Goal: Information Seeking & Learning: Learn about a topic

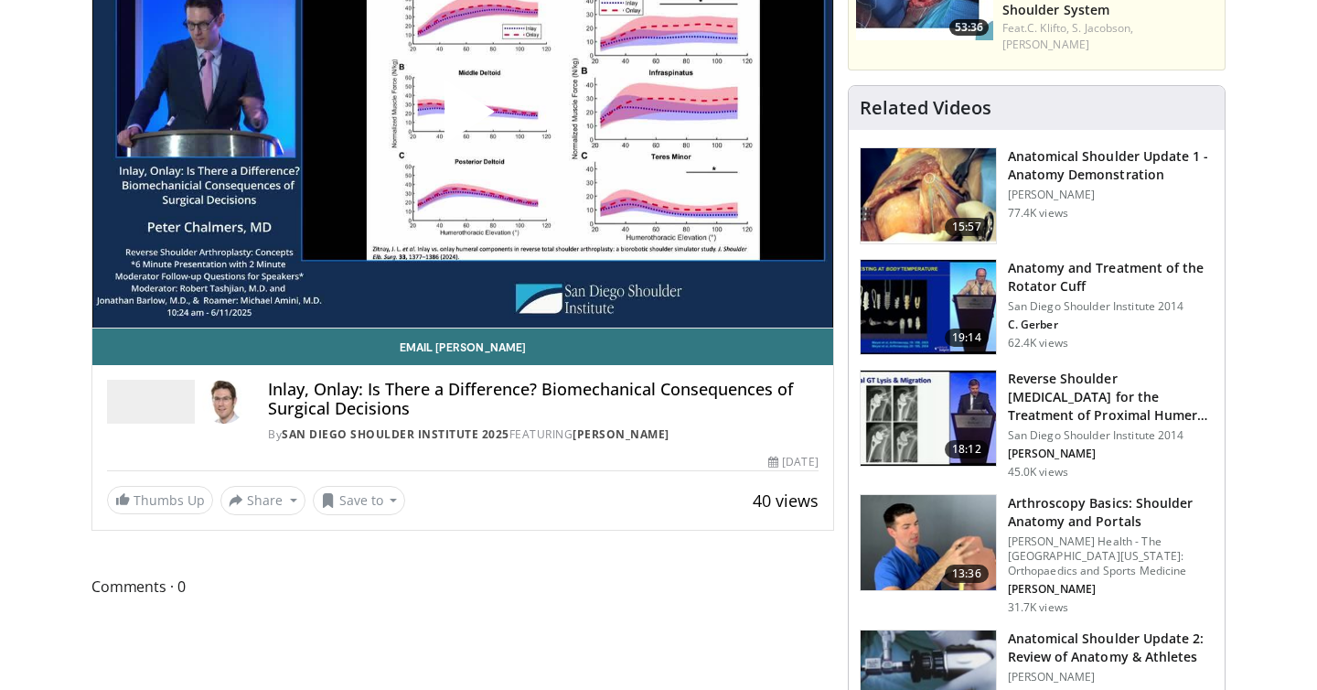
click at [463, 119] on span "Video Player" at bounding box center [463, 119] width 0 height 0
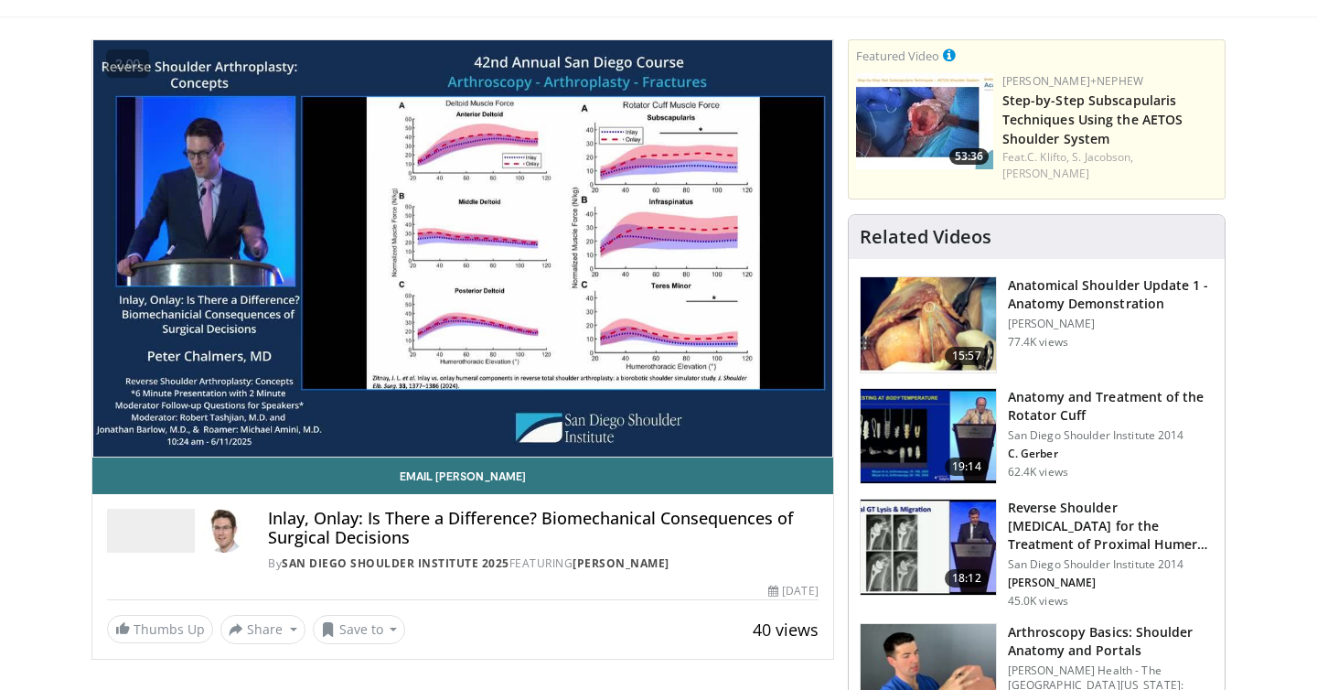
scroll to position [92, 0]
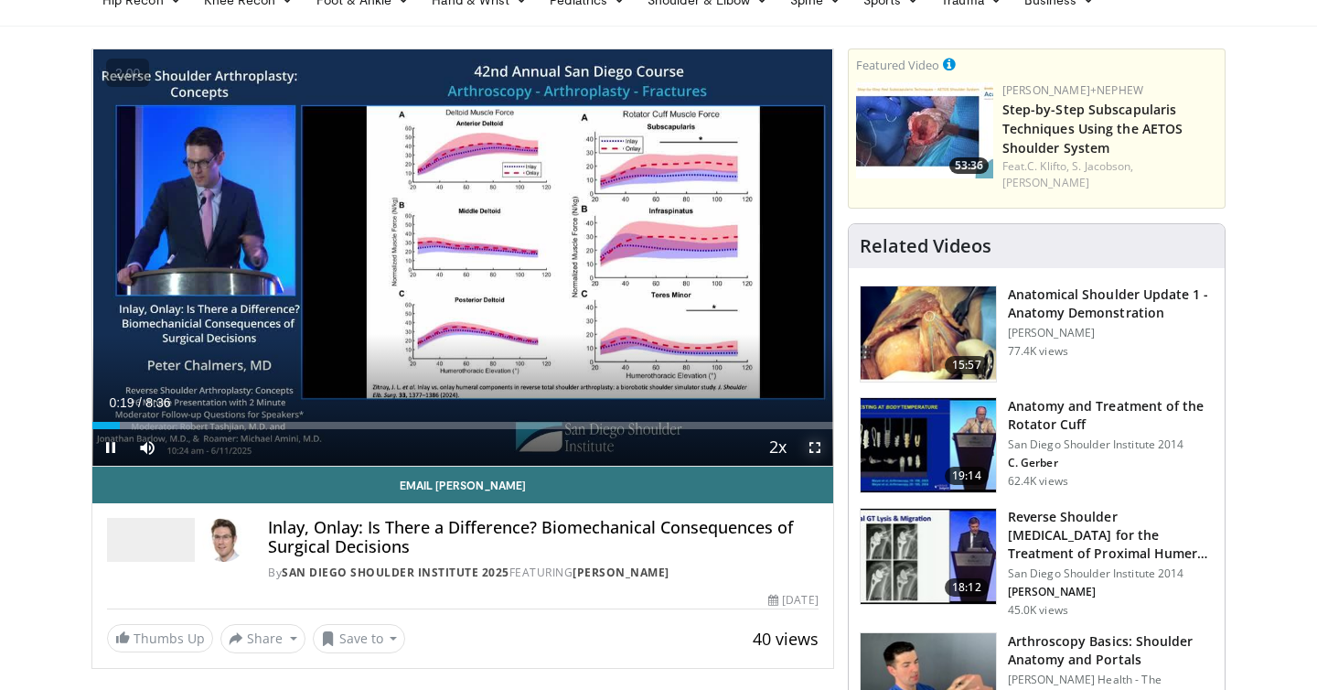
click at [809, 450] on span "Video Player" at bounding box center [815, 447] width 37 height 37
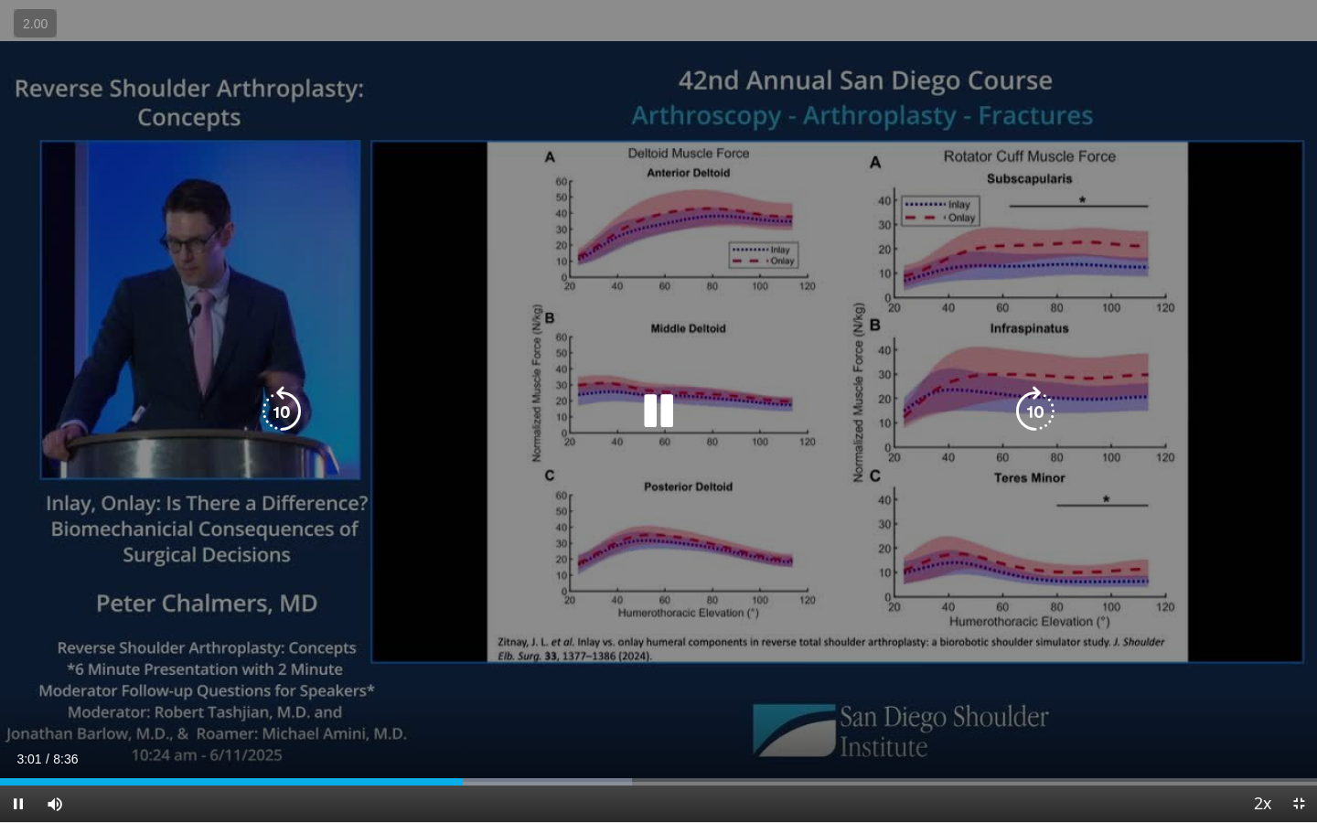
click at [275, 433] on icon "Video Player" at bounding box center [281, 411] width 51 height 51
click at [689, 405] on div "Video Player" at bounding box center [658, 411] width 790 height 37
click at [639, 405] on icon "Video Player" at bounding box center [658, 411] width 51 height 51
click at [652, 422] on icon "Video Player" at bounding box center [658, 411] width 51 height 51
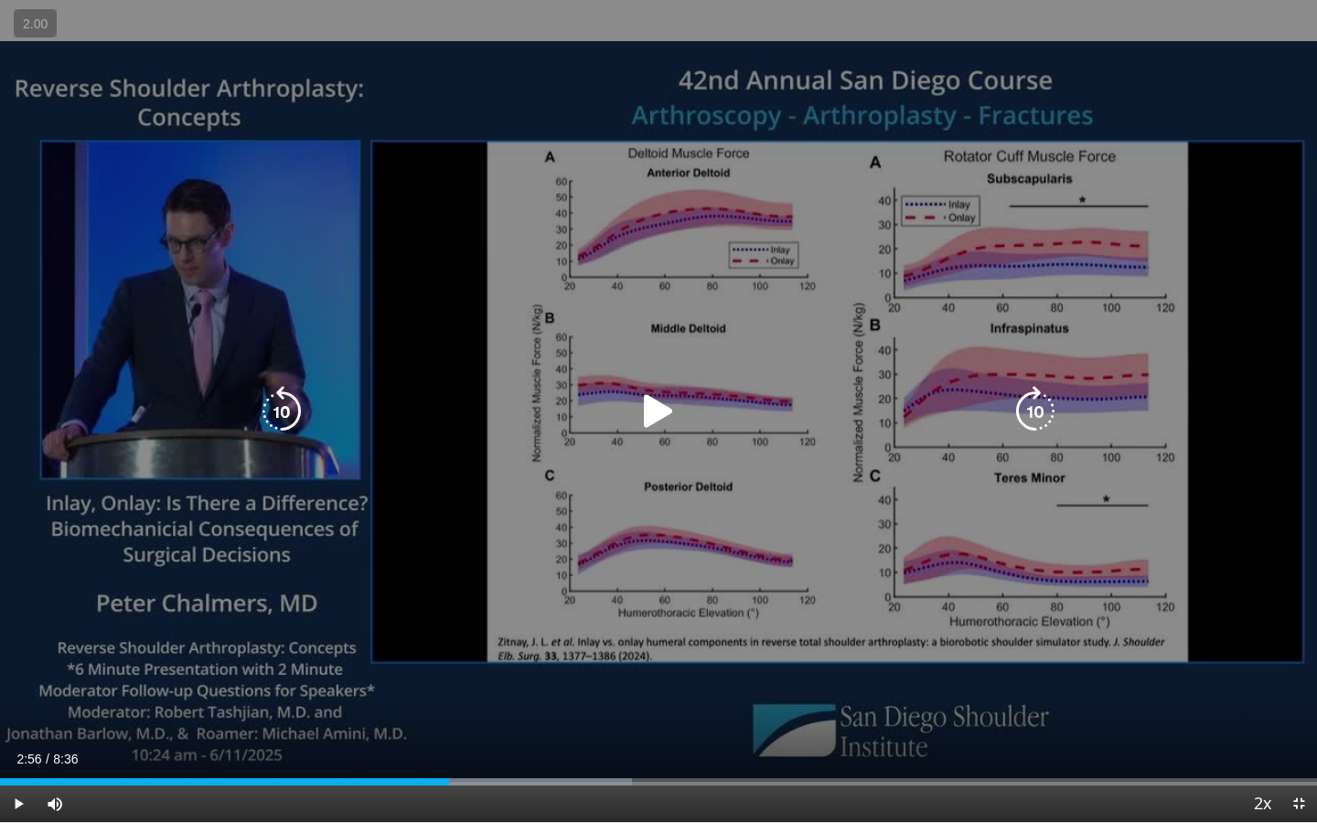
click at [652, 422] on icon "Video Player" at bounding box center [658, 411] width 51 height 51
click at [256, 415] on div "10 seconds Tap to unmute" at bounding box center [658, 411] width 1317 height 822
click at [297, 417] on icon "Video Player" at bounding box center [281, 411] width 51 height 51
click at [642, 399] on icon "Video Player" at bounding box center [658, 411] width 51 height 51
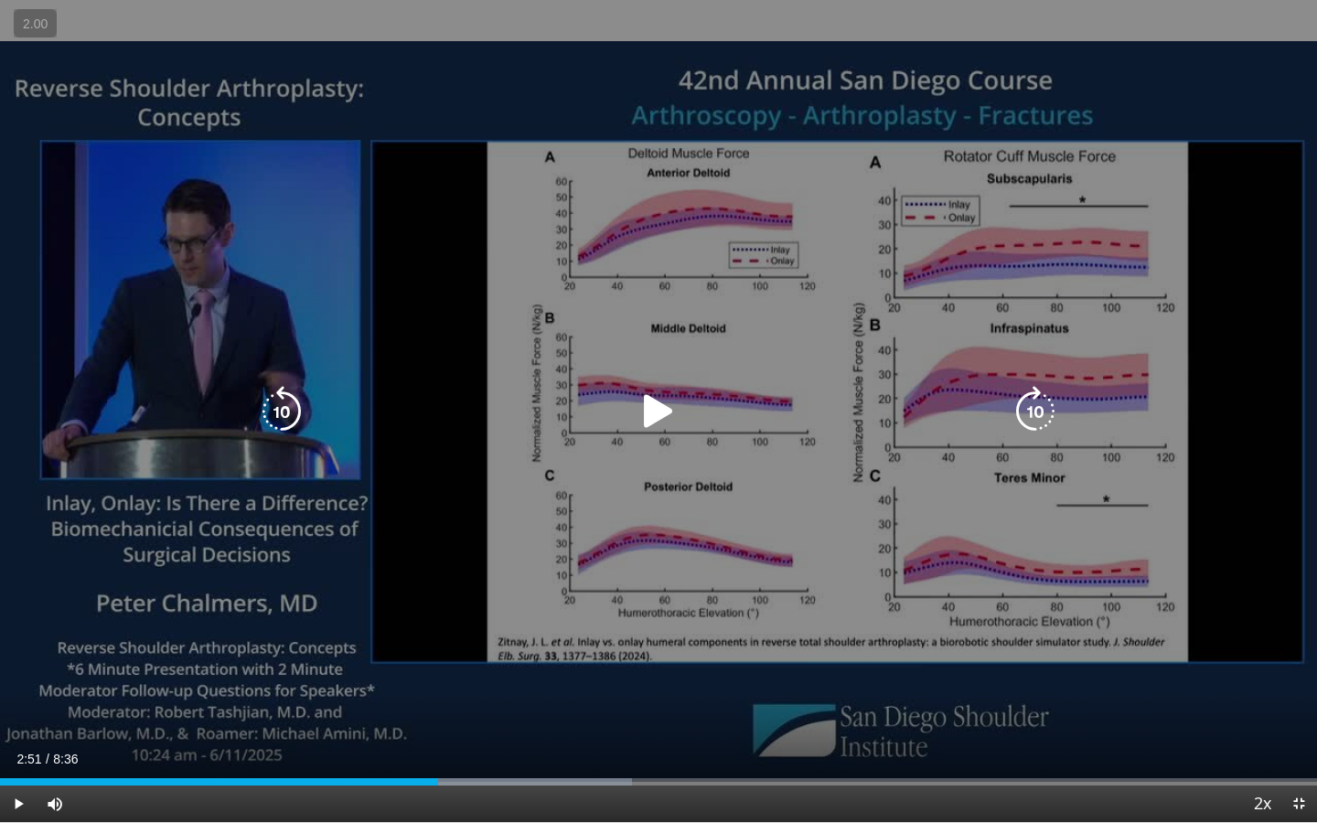
click at [647, 390] on icon "Video Player" at bounding box center [658, 411] width 51 height 51
click at [286, 393] on icon "Video Player" at bounding box center [281, 411] width 51 height 51
click at [678, 409] on icon "Video Player" at bounding box center [658, 411] width 51 height 51
click at [280, 401] on icon "Video Player" at bounding box center [281, 411] width 51 height 51
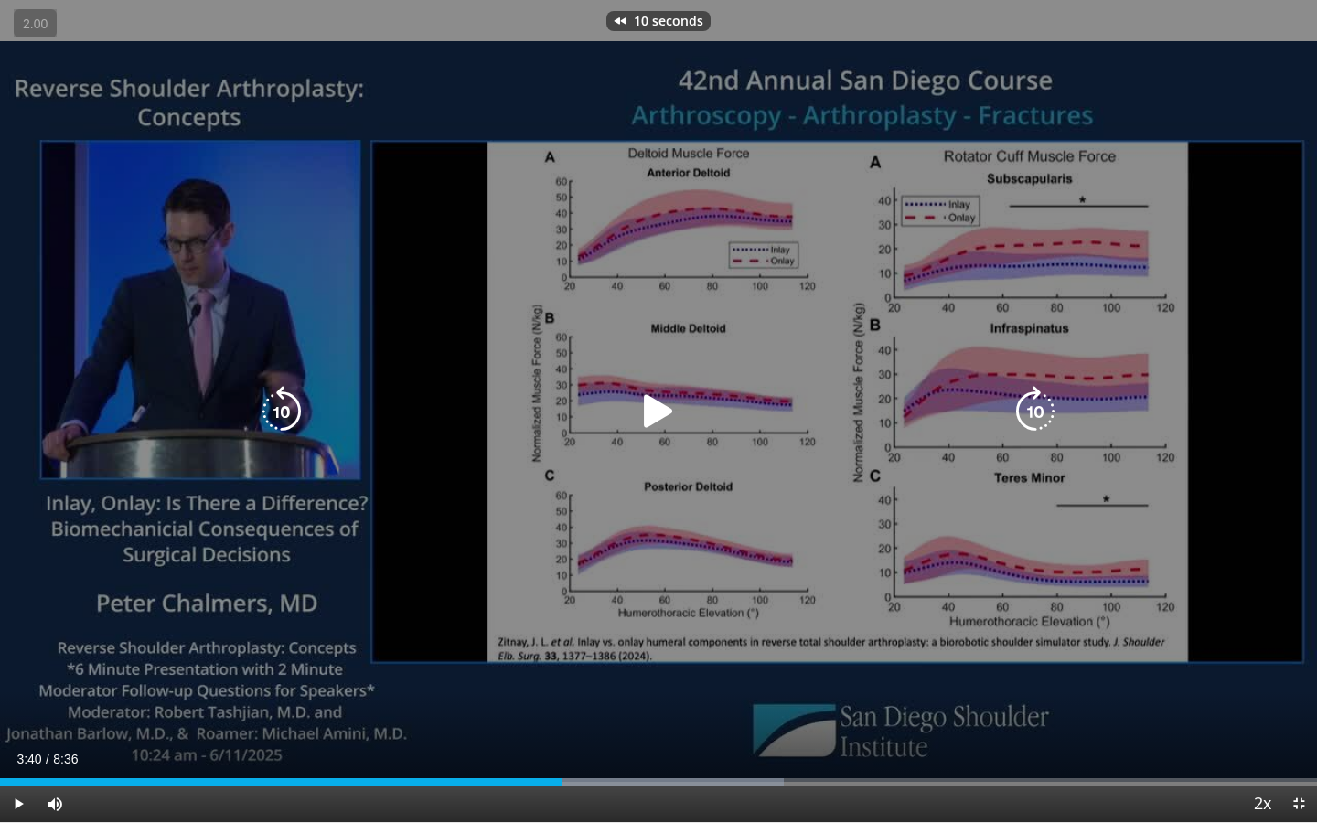
click at [280, 401] on icon "Video Player" at bounding box center [281, 411] width 51 height 51
click at [672, 416] on icon "Video Player" at bounding box center [658, 411] width 51 height 51
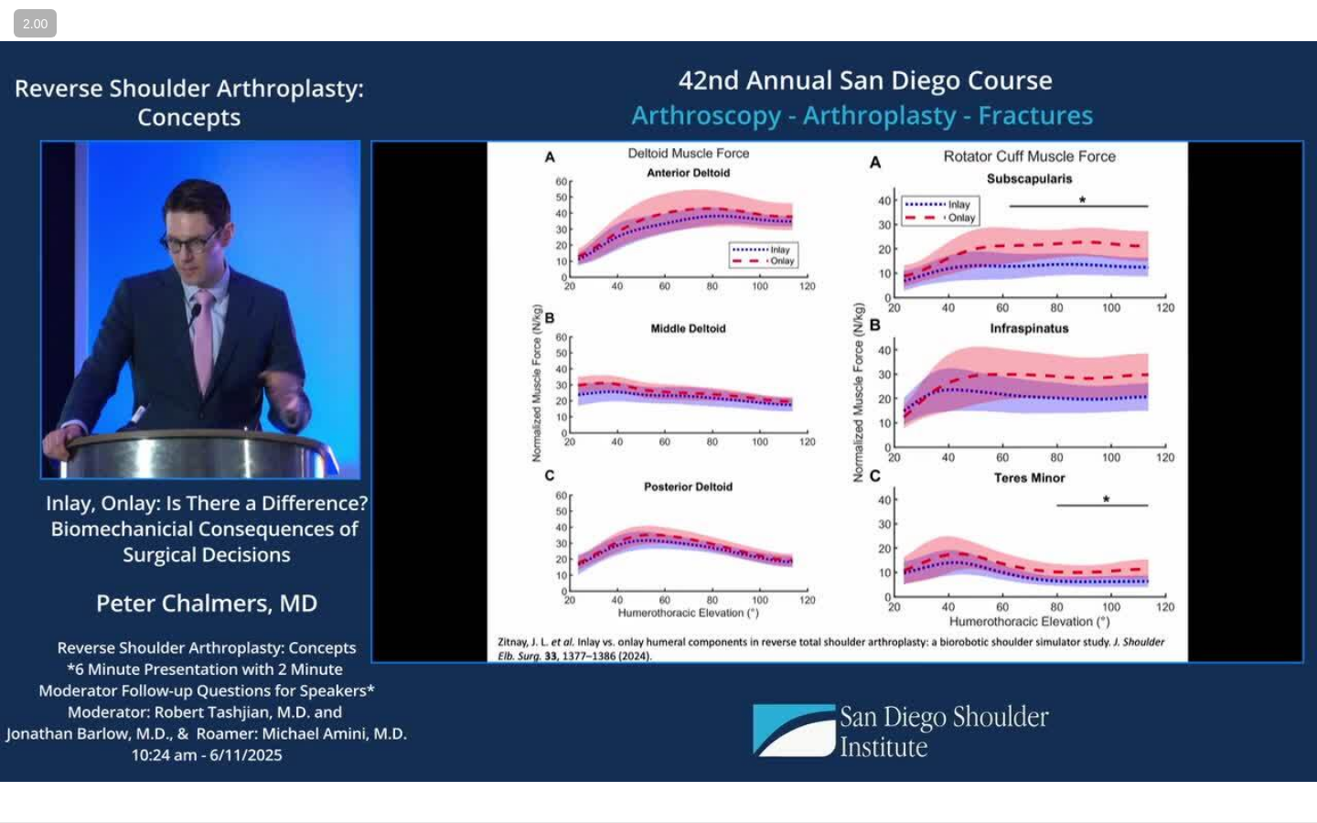
click at [664, 415] on div "30 seconds Tap to unmute" at bounding box center [658, 411] width 1317 height 822
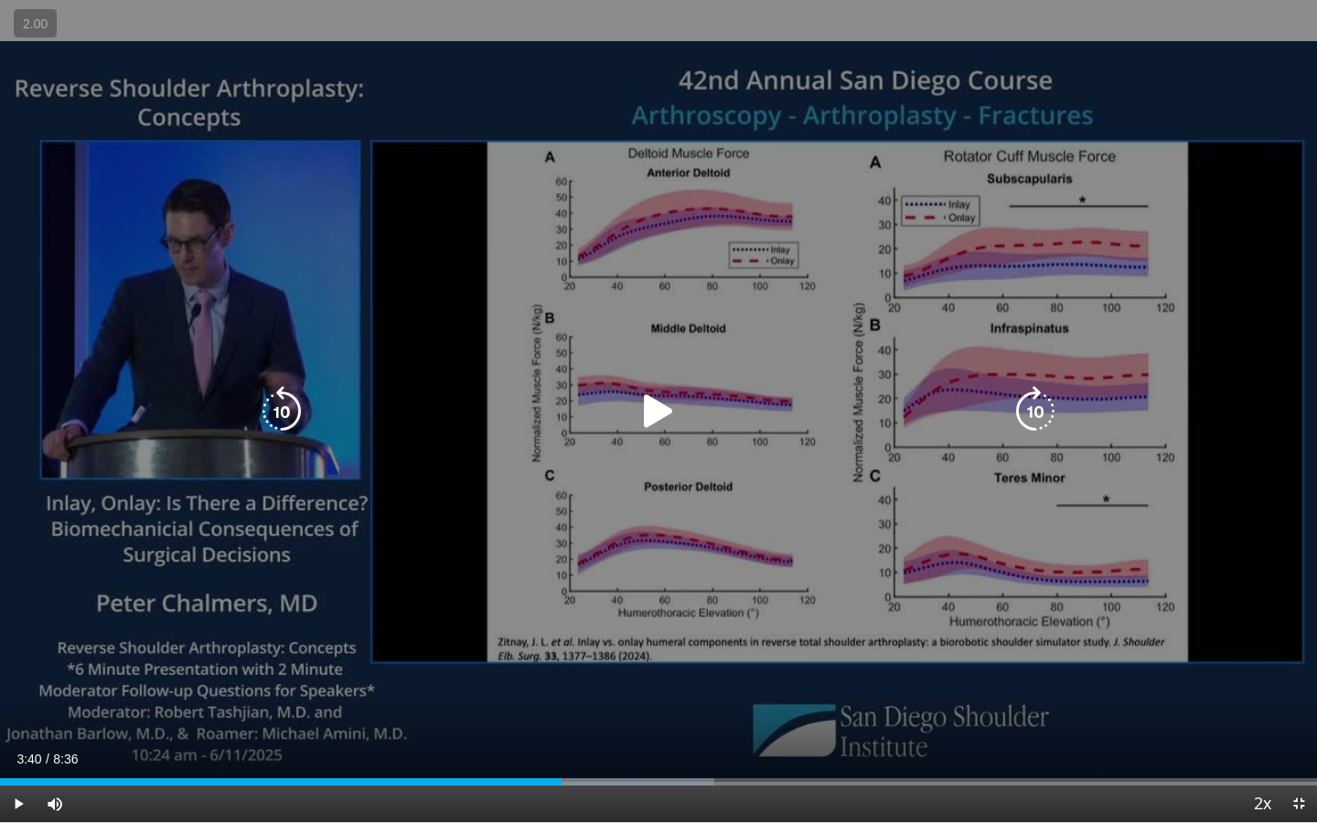
click at [647, 408] on icon "Video Player" at bounding box center [658, 411] width 51 height 51
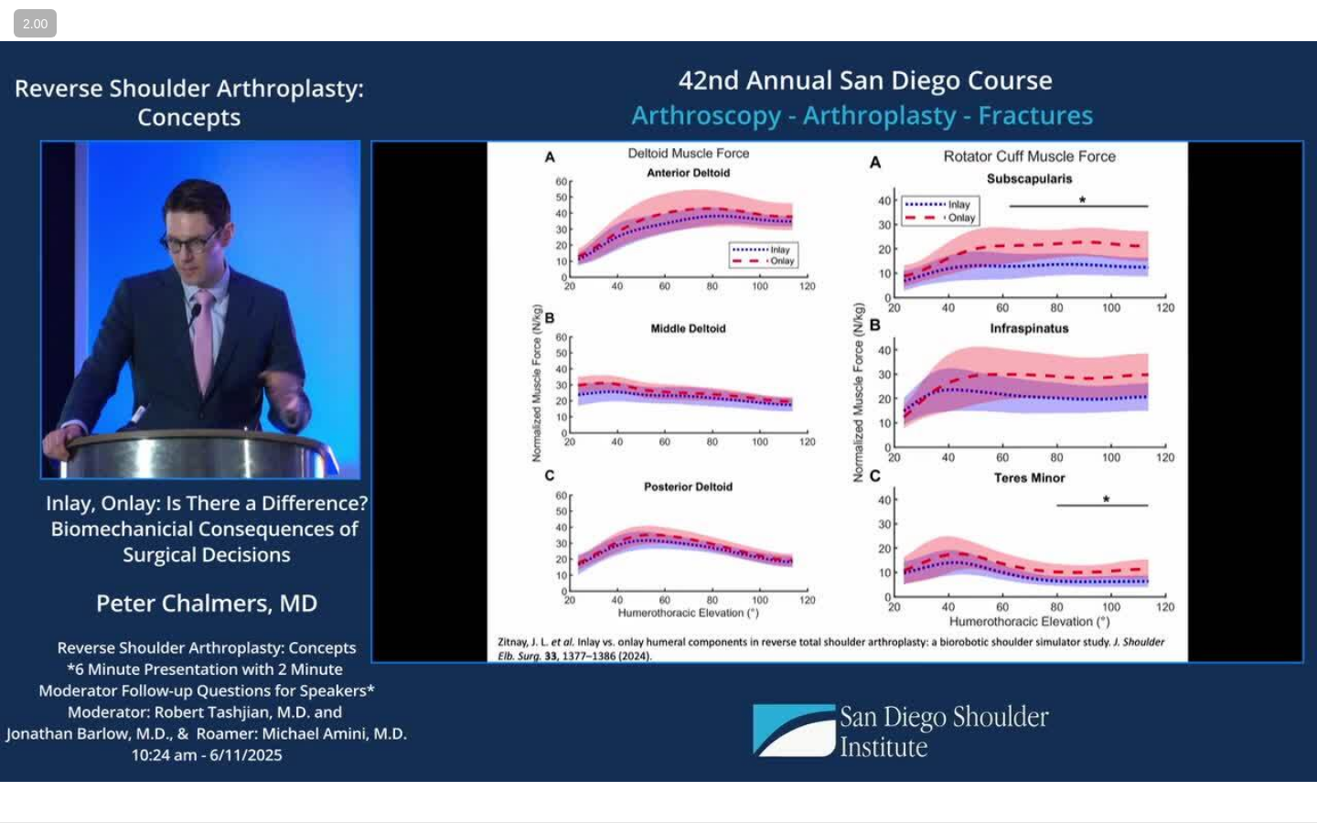
click at [647, 408] on div "30 seconds Tap to unmute" at bounding box center [658, 411] width 1317 height 822
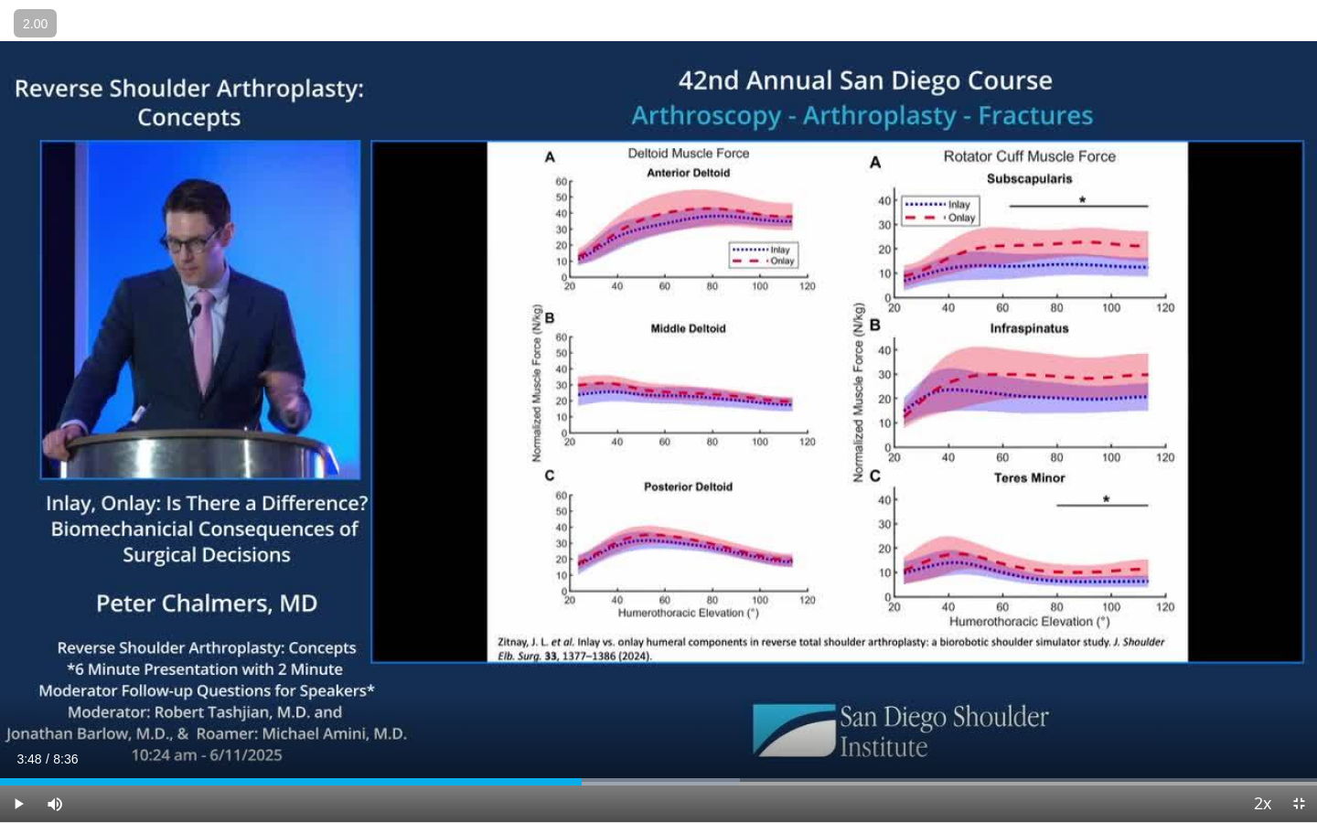
click at [647, 408] on div "30 seconds Tap to unmute" at bounding box center [658, 411] width 1317 height 822
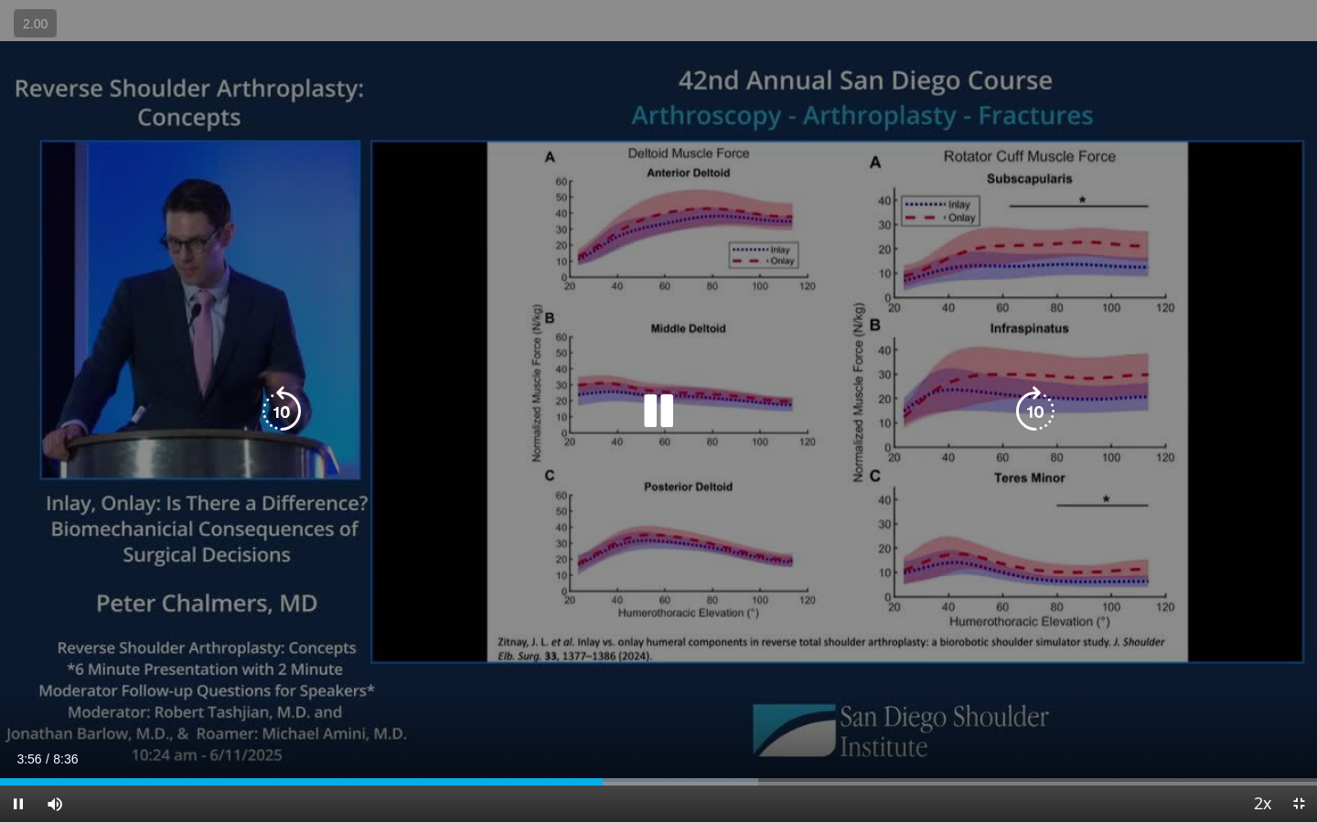
click at [647, 407] on icon "Video Player" at bounding box center [658, 411] width 51 height 51
click at [655, 402] on icon "Video Player" at bounding box center [658, 411] width 51 height 51
click at [660, 404] on icon "Video Player" at bounding box center [658, 411] width 51 height 51
click at [291, 416] on icon "Video Player" at bounding box center [281, 411] width 51 height 51
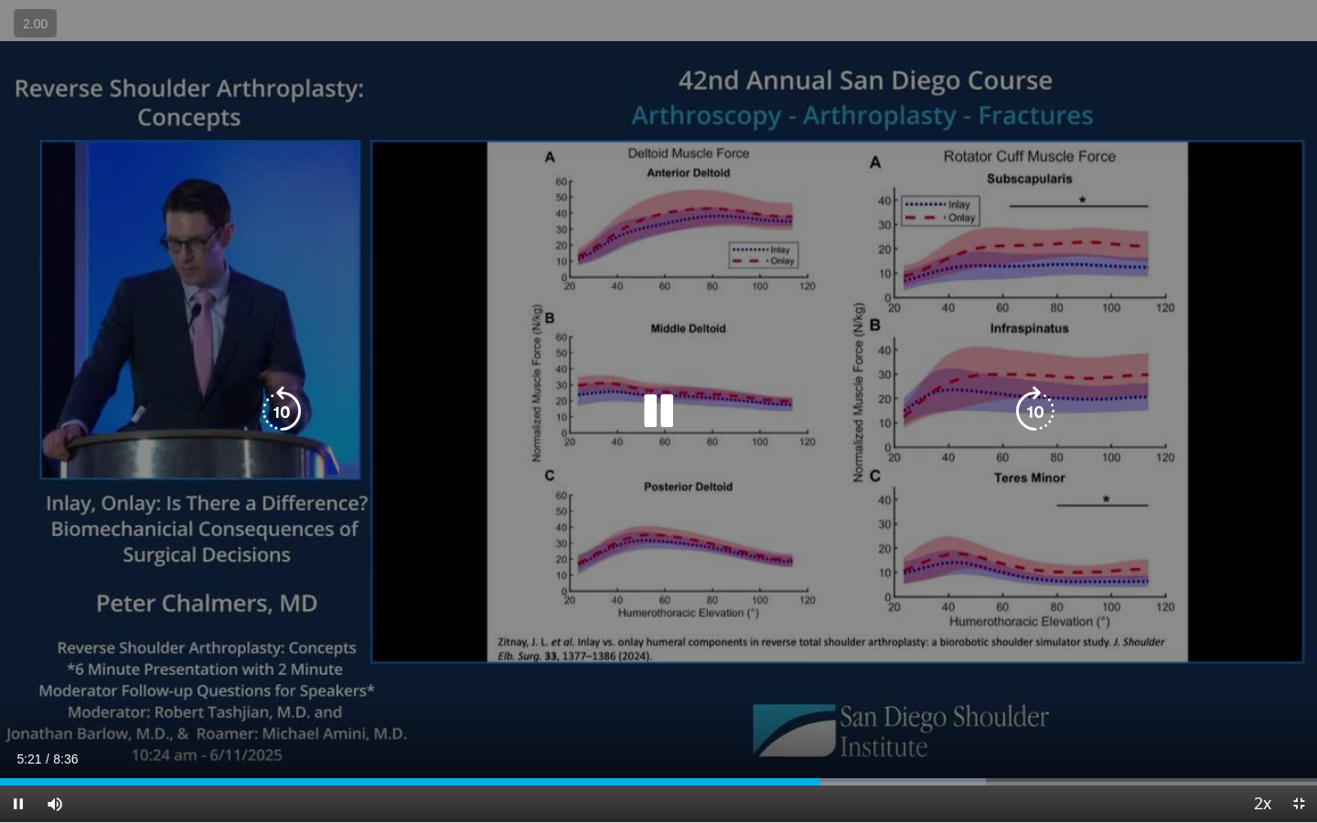
click at [291, 416] on icon "Video Player" at bounding box center [281, 411] width 51 height 51
click at [659, 406] on icon "Video Player" at bounding box center [658, 411] width 51 height 51
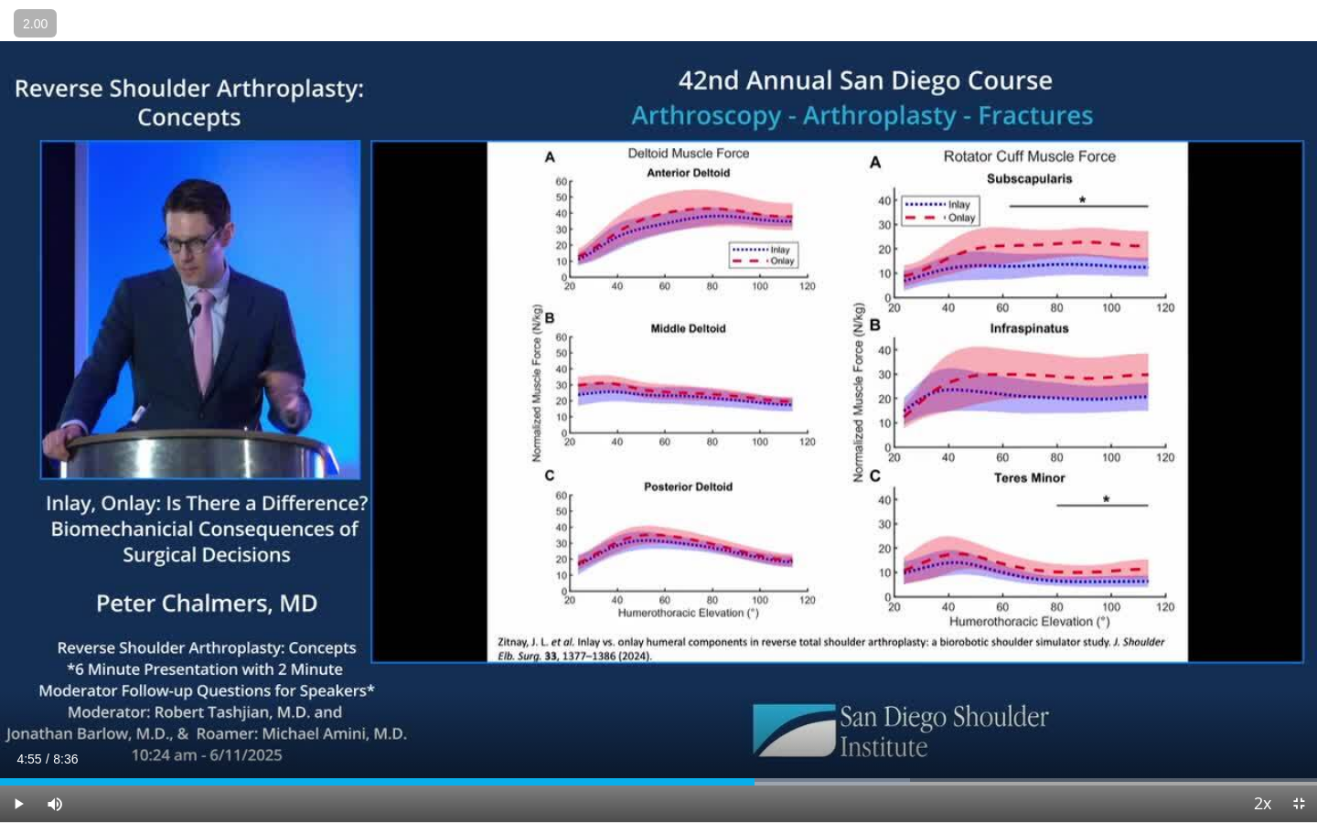
click at [707, 423] on div "30 seconds Tap to unmute" at bounding box center [658, 411] width 1317 height 822
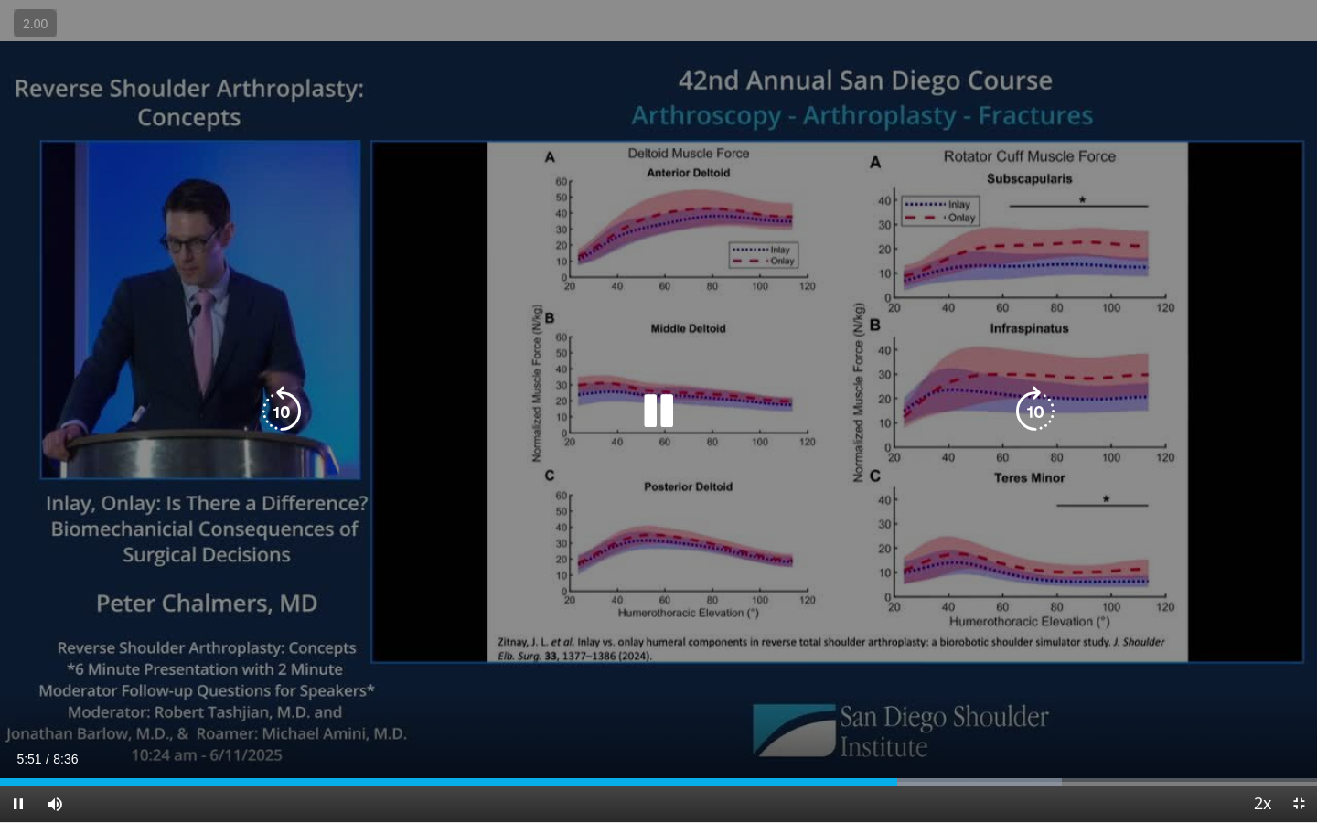
click at [650, 416] on icon "Video Player" at bounding box center [658, 411] width 51 height 51
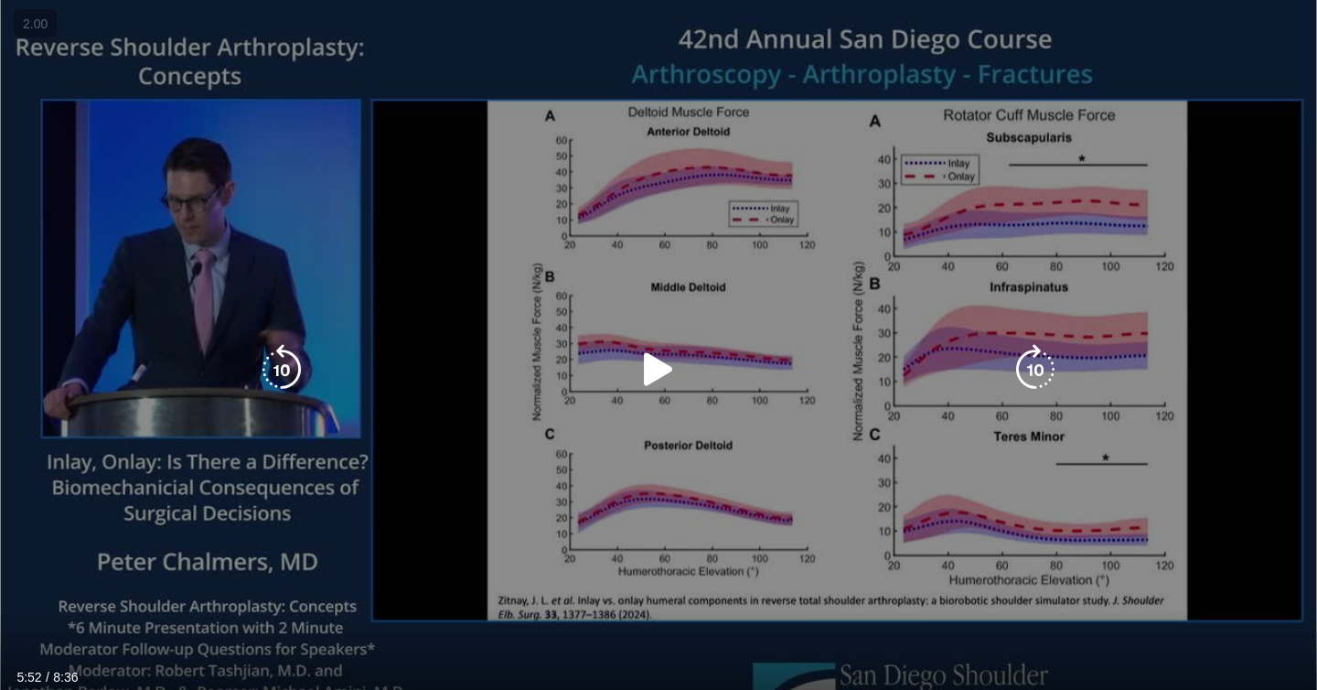
scroll to position [0, 0]
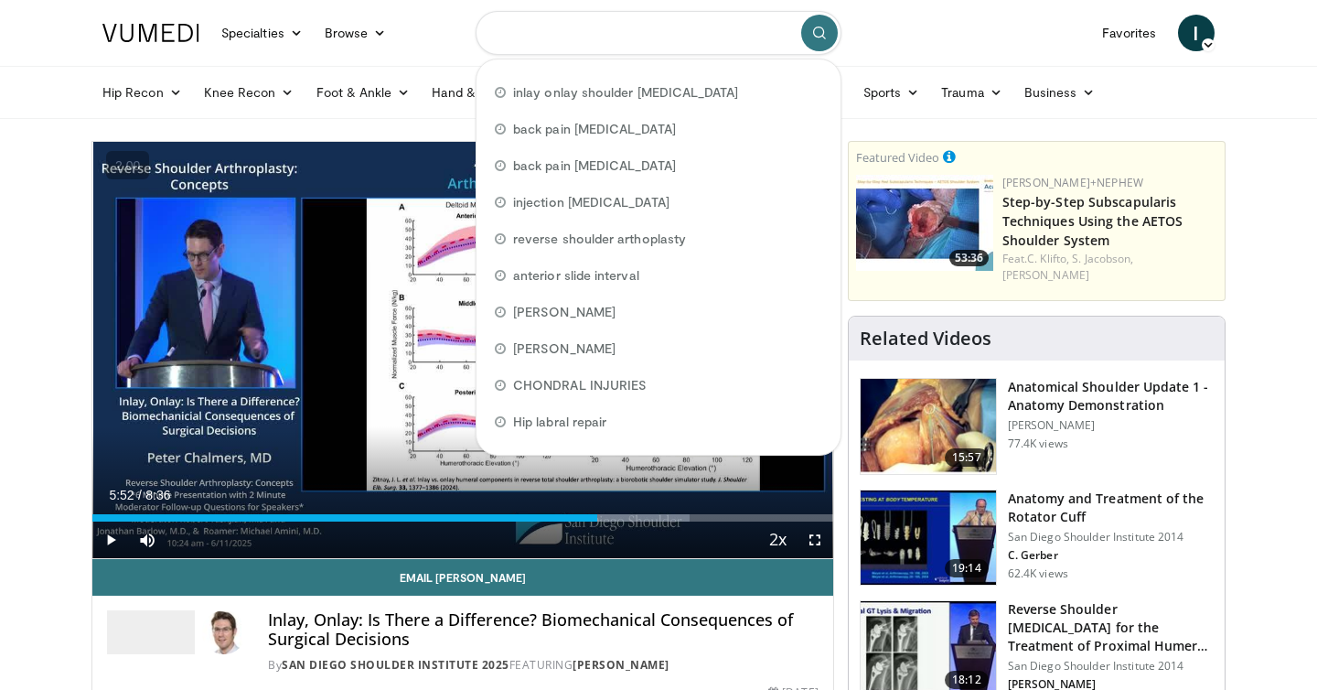
click at [572, 53] on input "Search topics, interventions" at bounding box center [659, 33] width 366 height 44
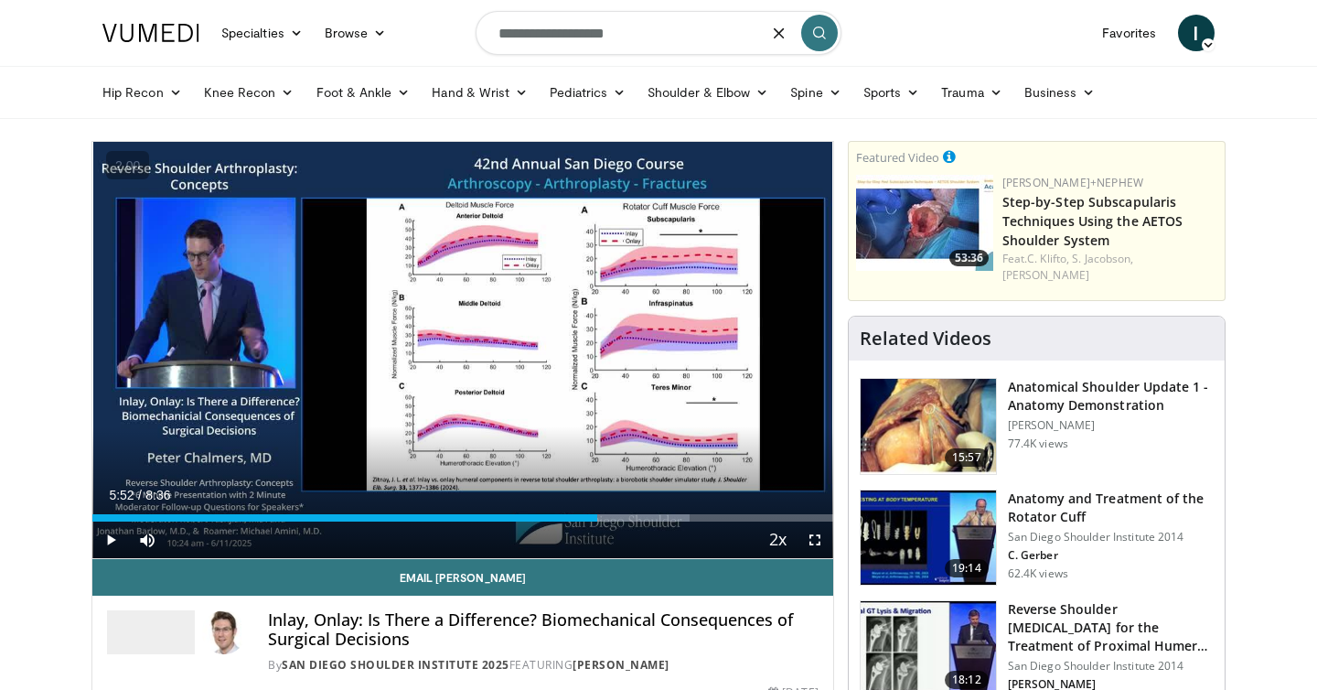
type input "**********"
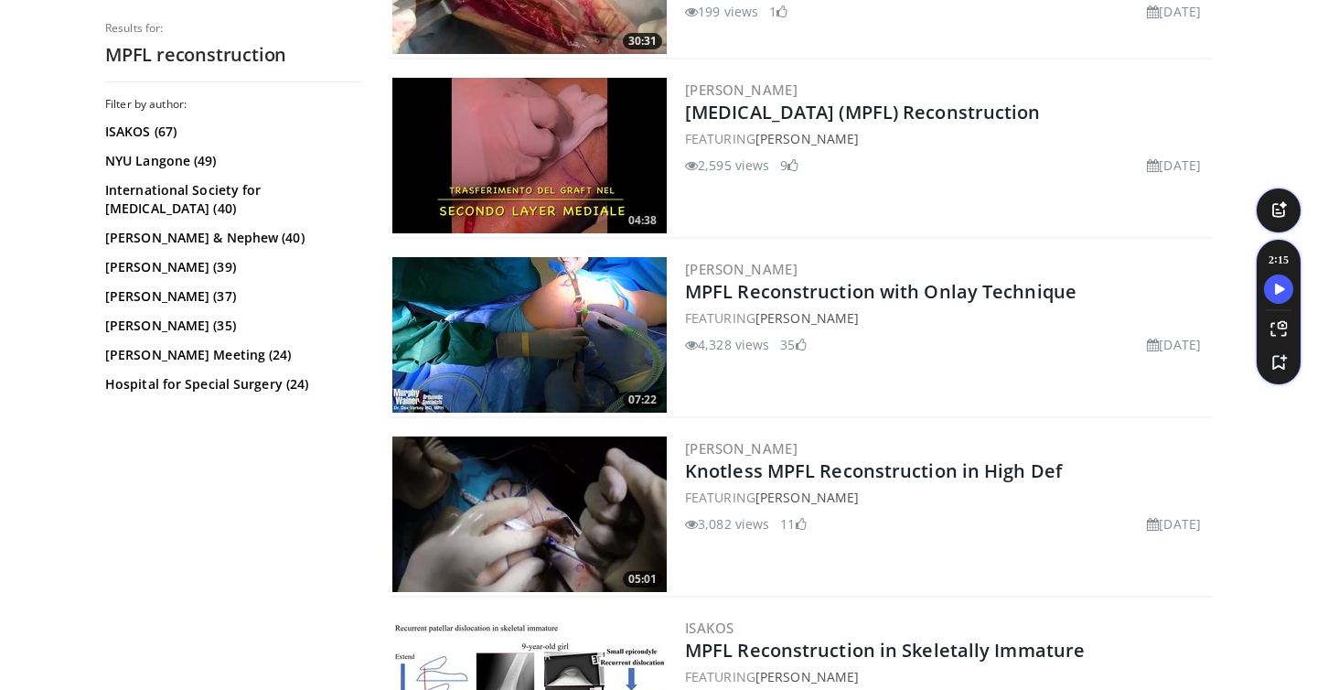
scroll to position [2104, 0]
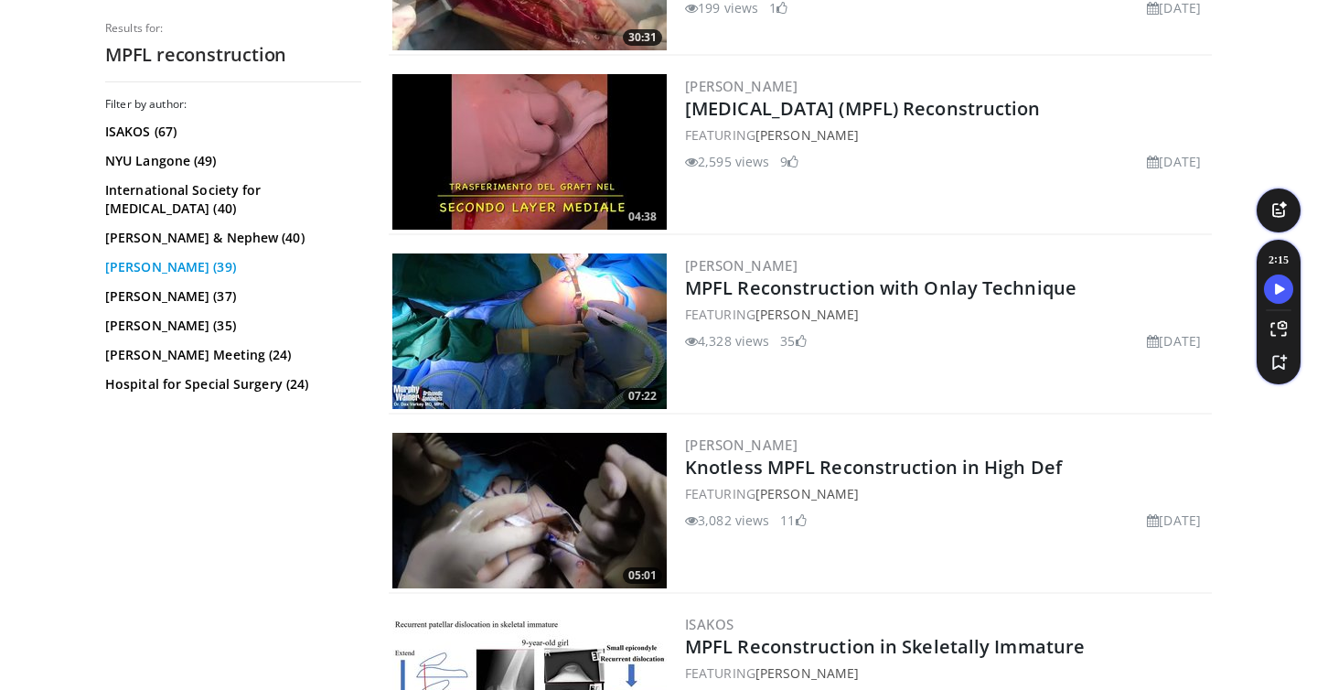
click at [168, 273] on link "Laith Jazrawi (39)" at bounding box center [230, 267] width 251 height 18
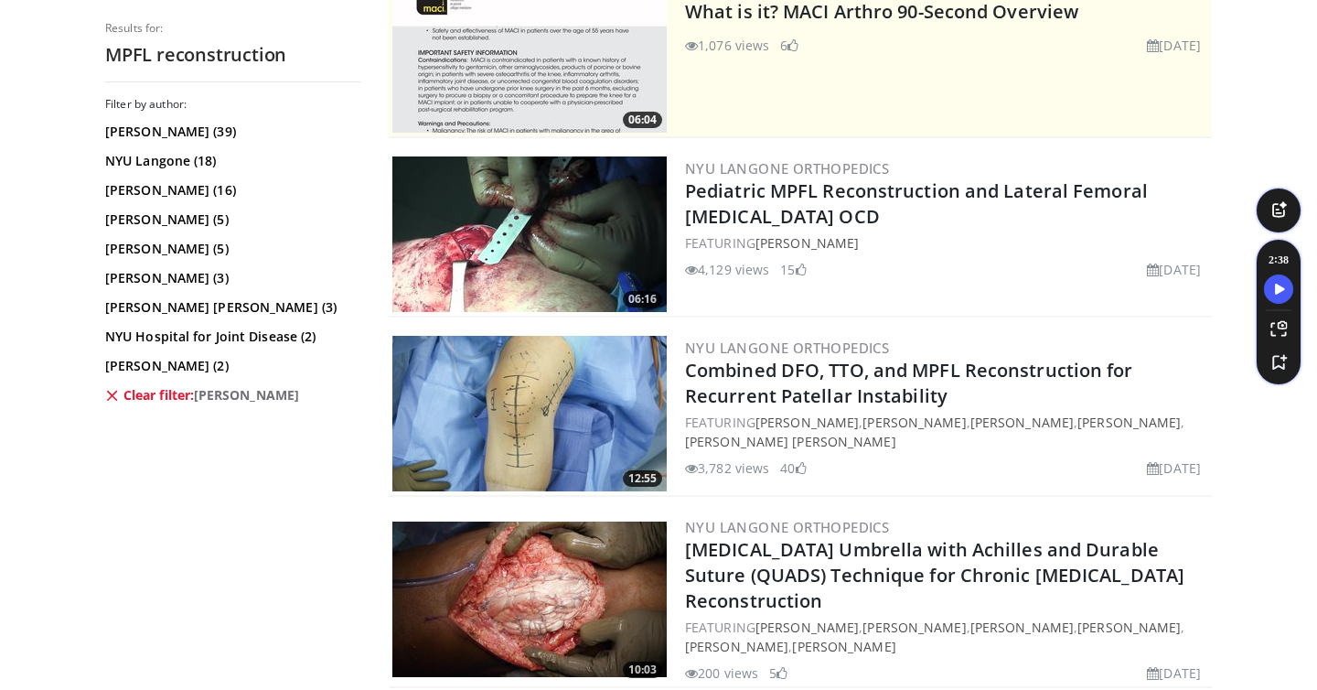
scroll to position [516, 0]
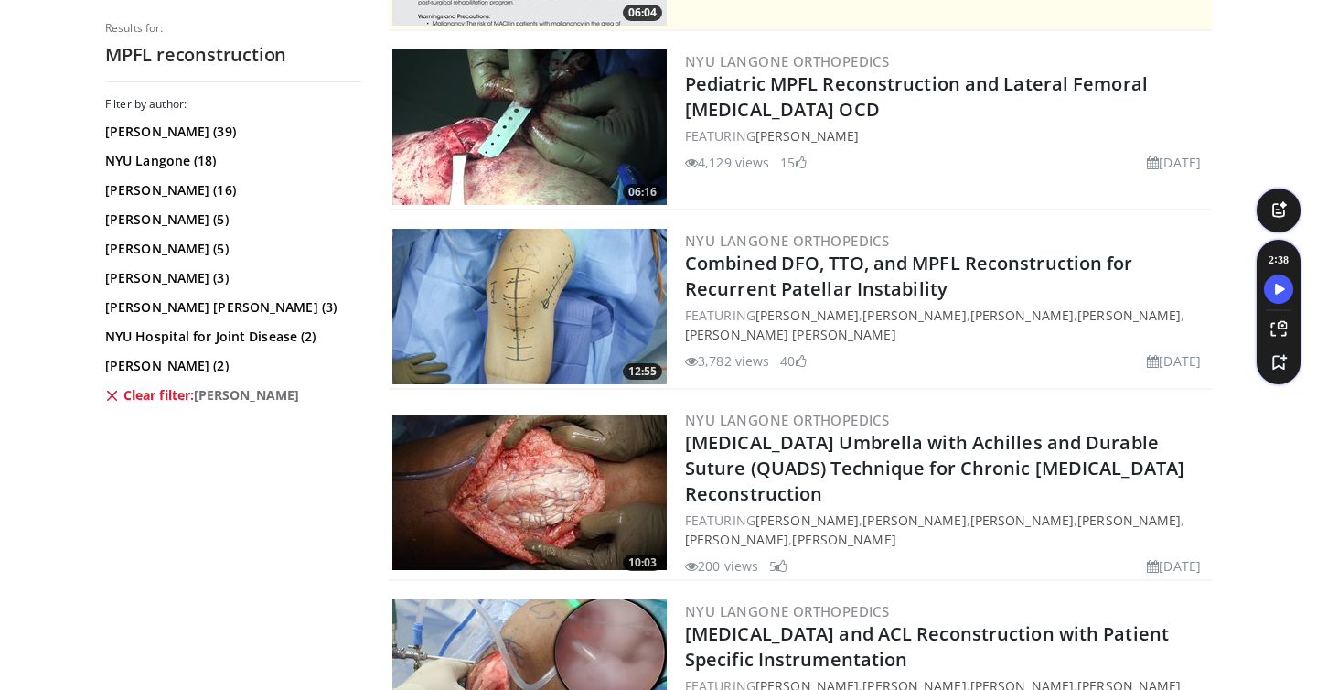
click at [529, 125] on img at bounding box center [529, 126] width 274 height 155
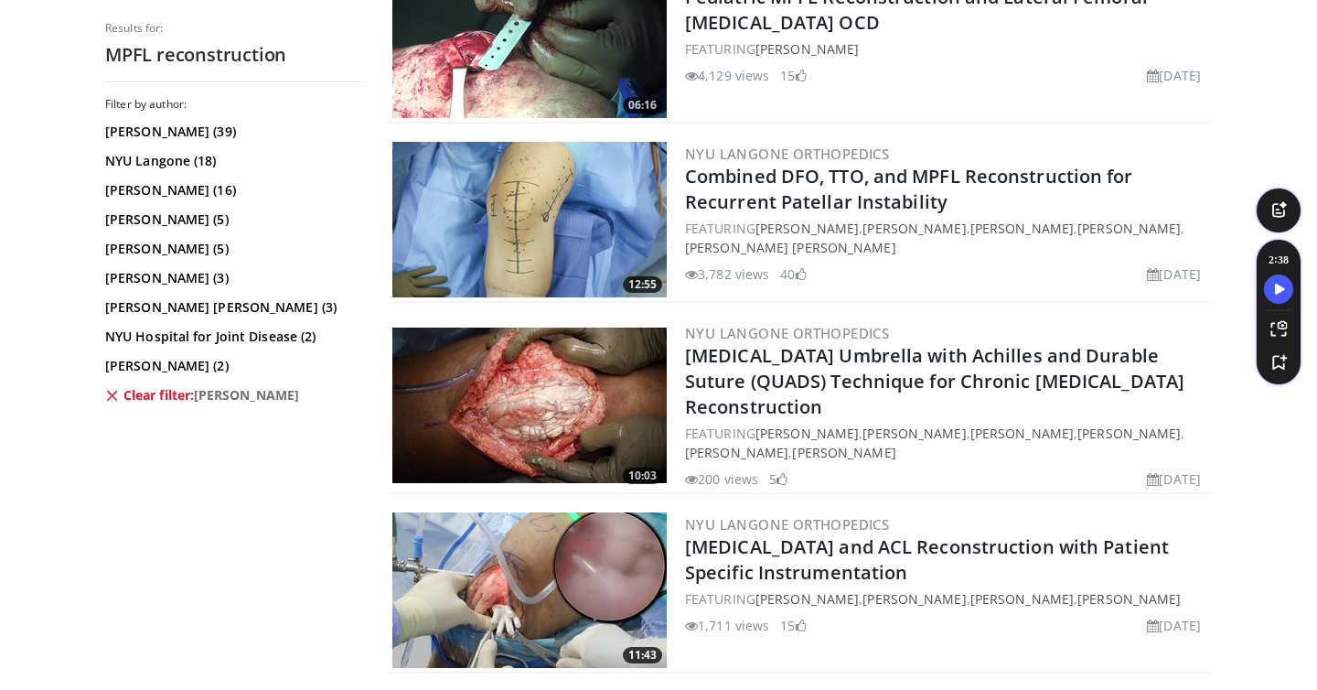
scroll to position [598, 0]
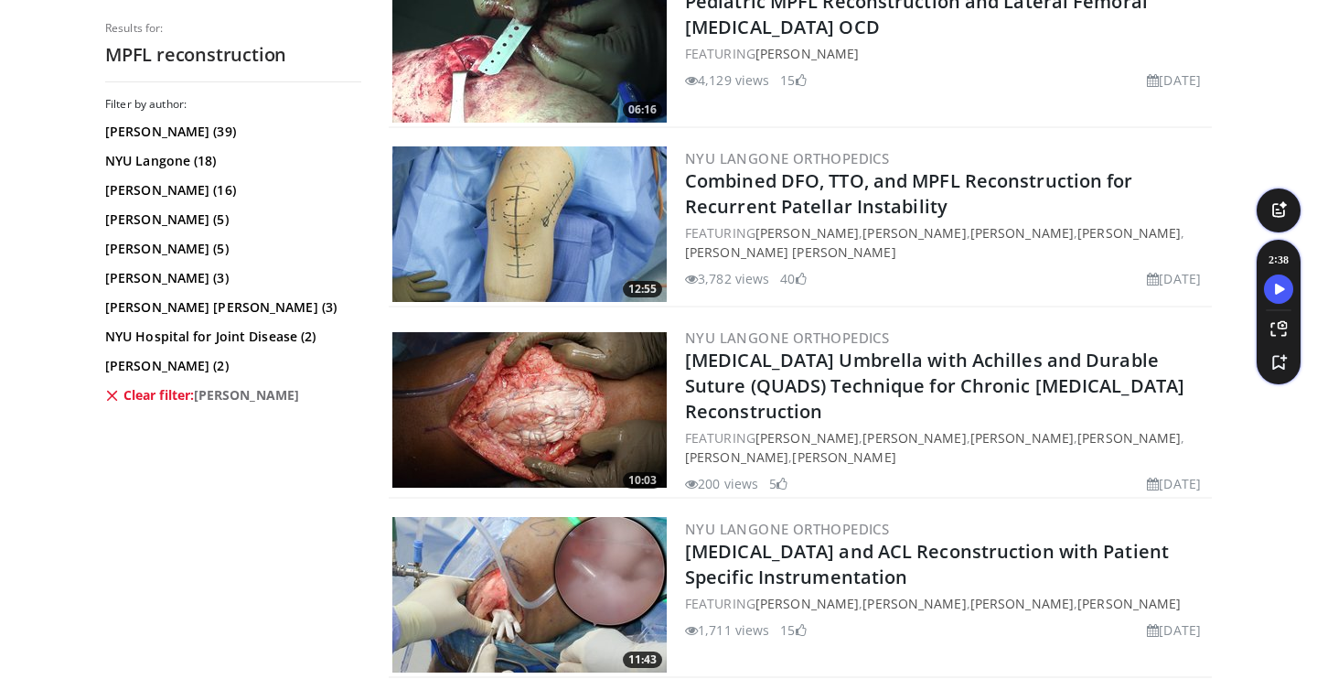
click at [540, 207] on img at bounding box center [529, 223] width 274 height 155
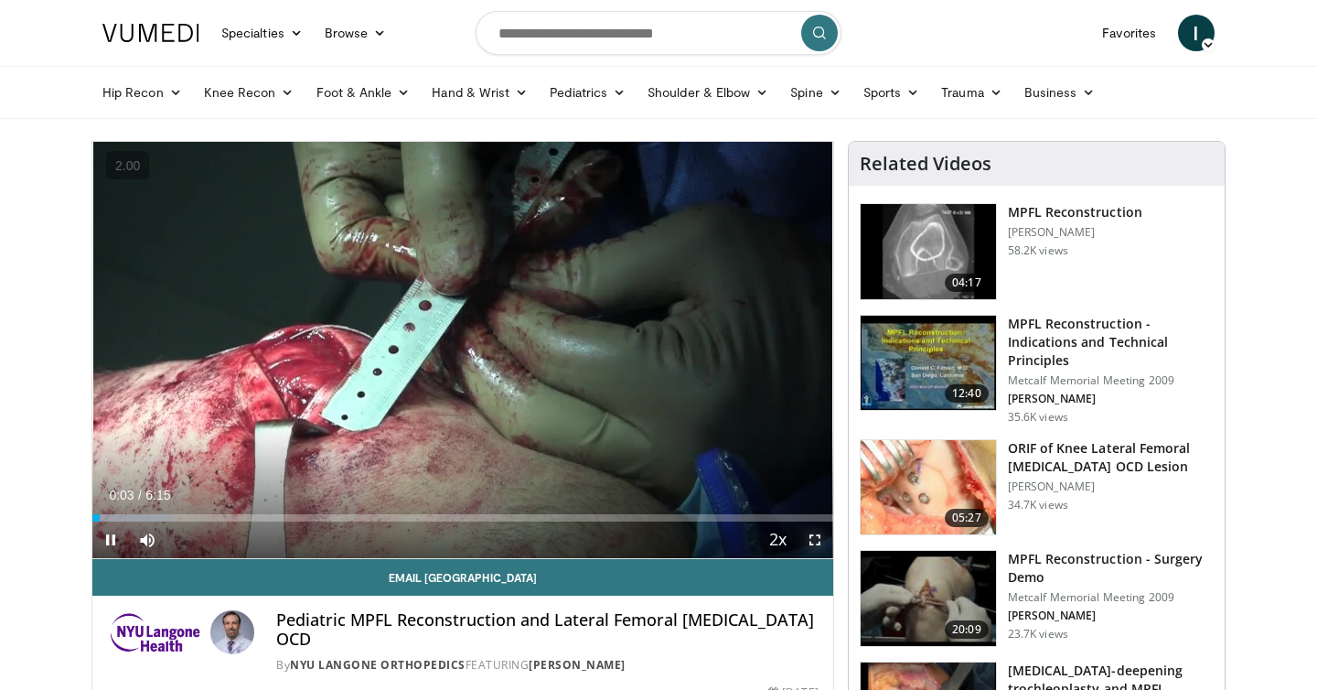
click at [814, 543] on span "Video Player" at bounding box center [815, 539] width 37 height 37
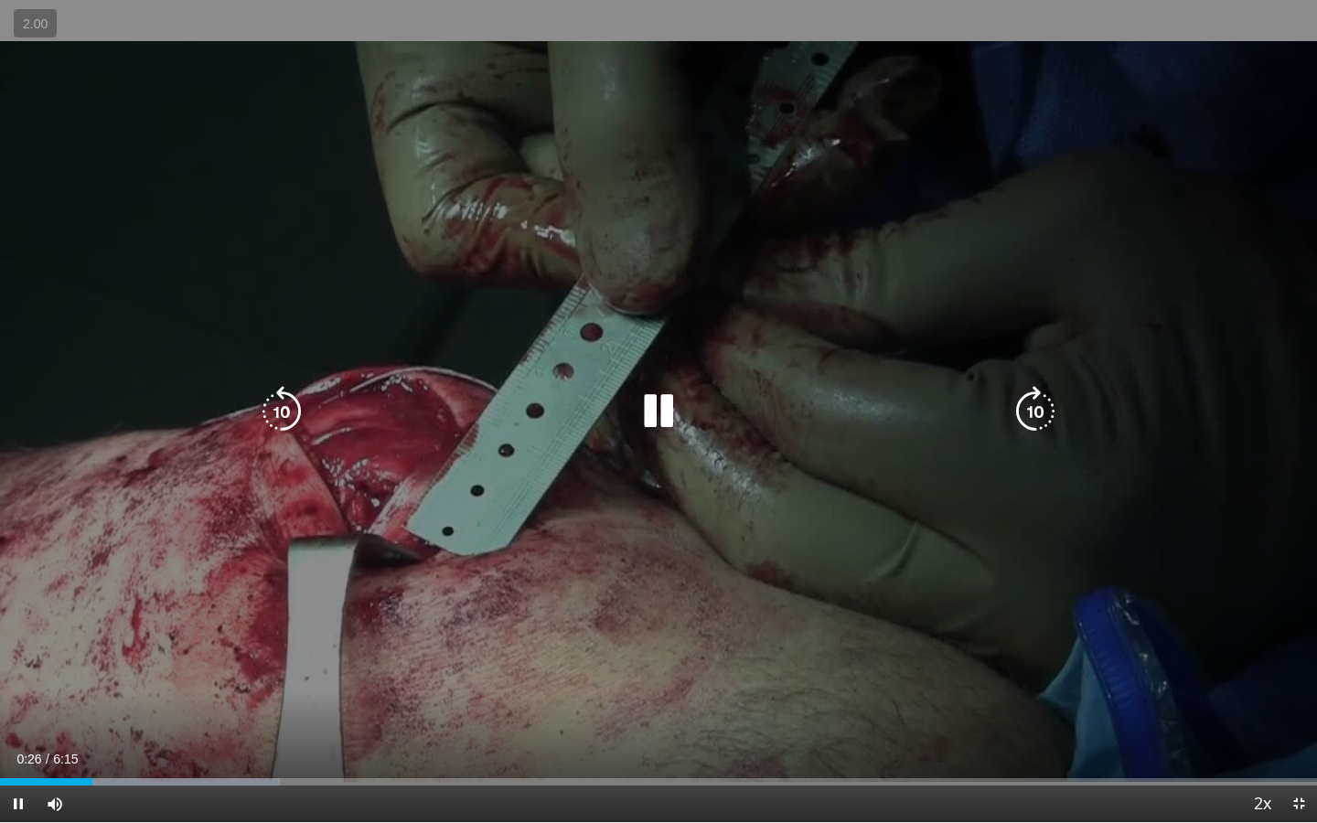
click at [295, 405] on icon "Video Player" at bounding box center [281, 411] width 51 height 51
click at [643, 426] on icon "Video Player" at bounding box center [658, 411] width 51 height 51
click at [661, 415] on icon "Video Player" at bounding box center [658, 411] width 51 height 51
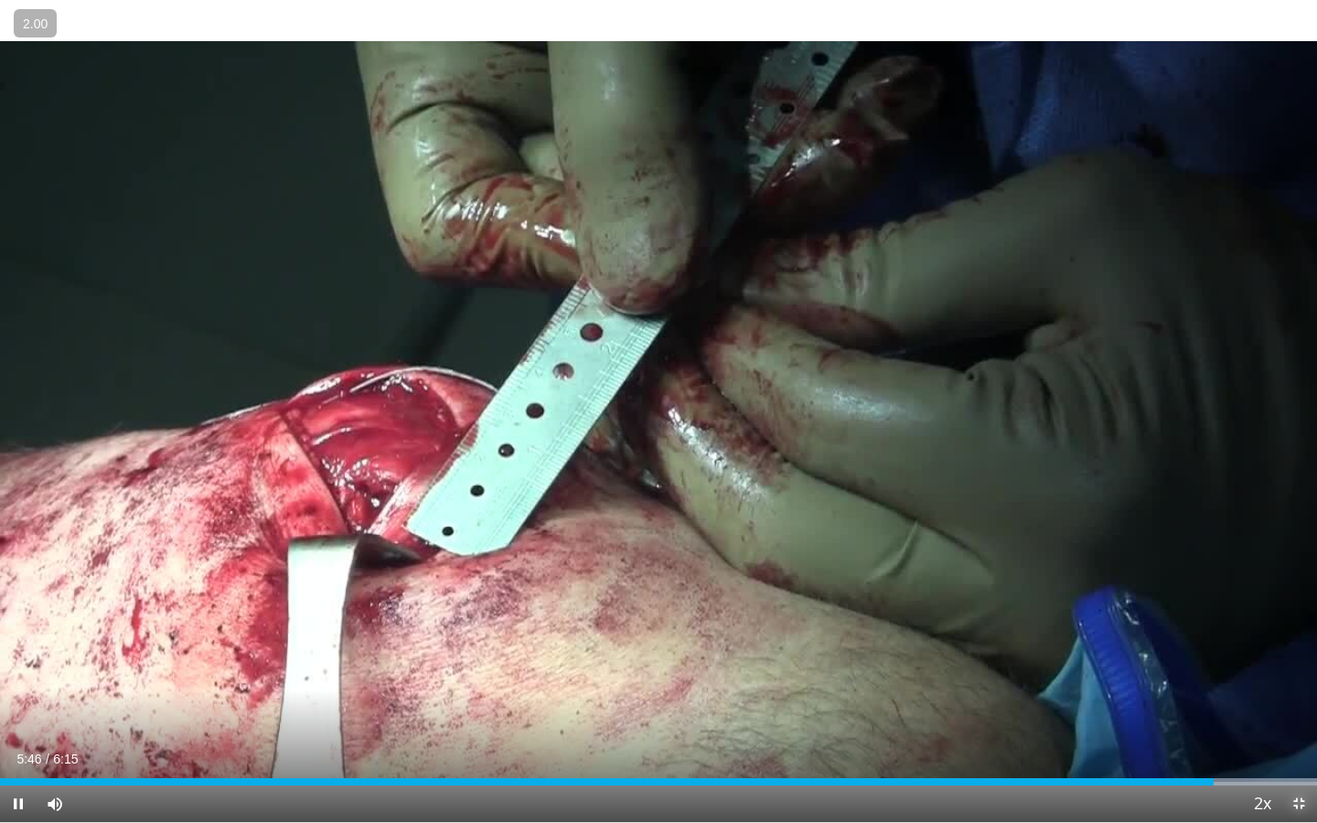
click at [1298, 689] on span "Video Player" at bounding box center [1298, 804] width 37 height 37
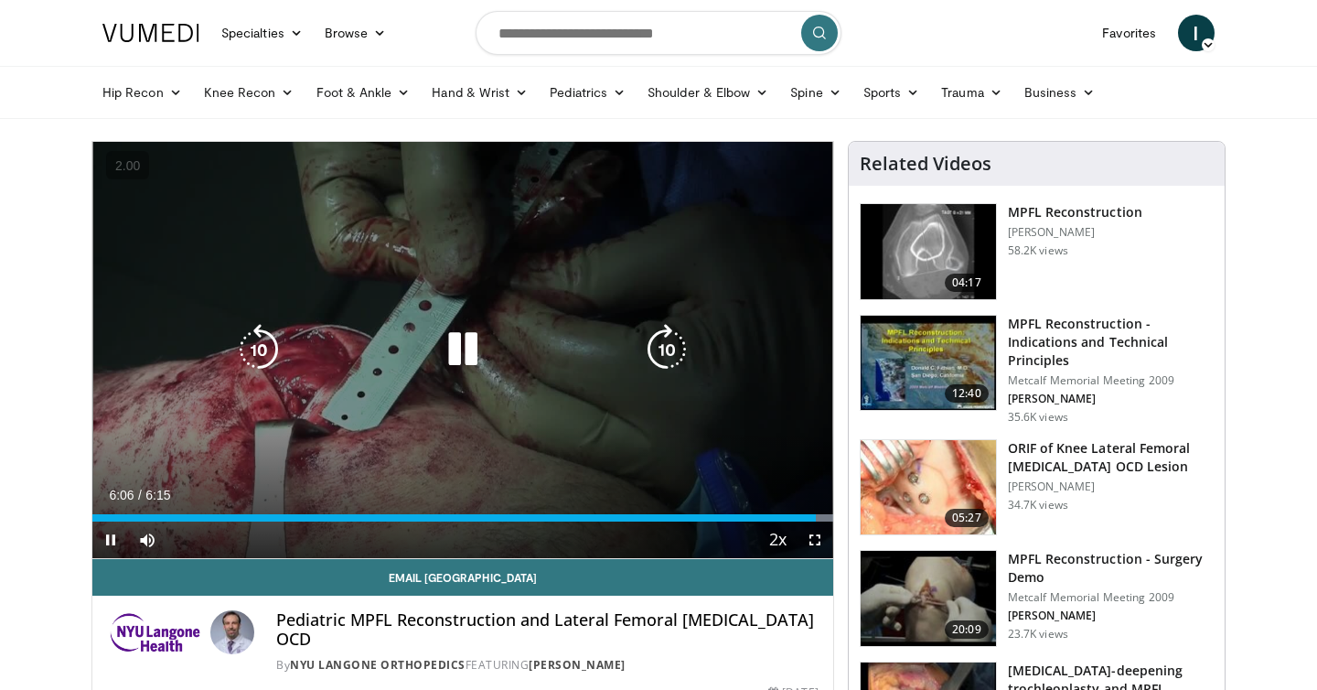
click at [456, 361] on icon "Video Player" at bounding box center [462, 349] width 51 height 51
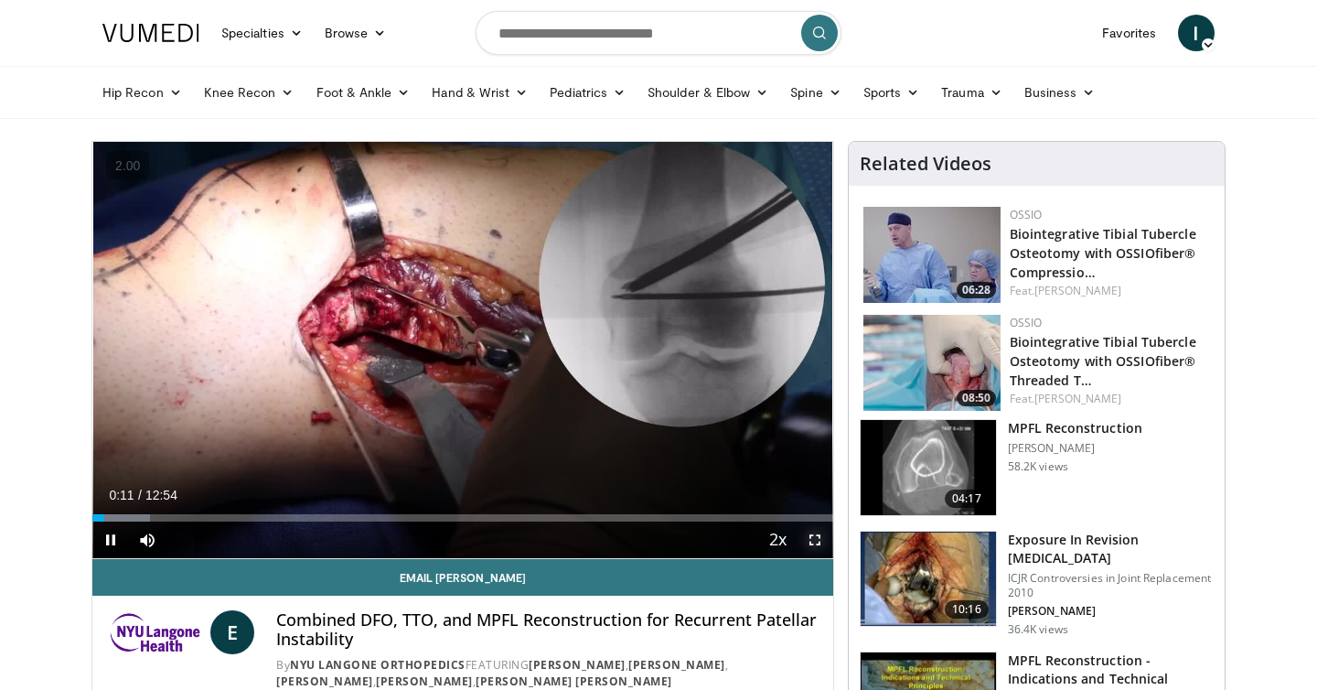
click at [812, 542] on span "Video Player" at bounding box center [815, 539] width 37 height 37
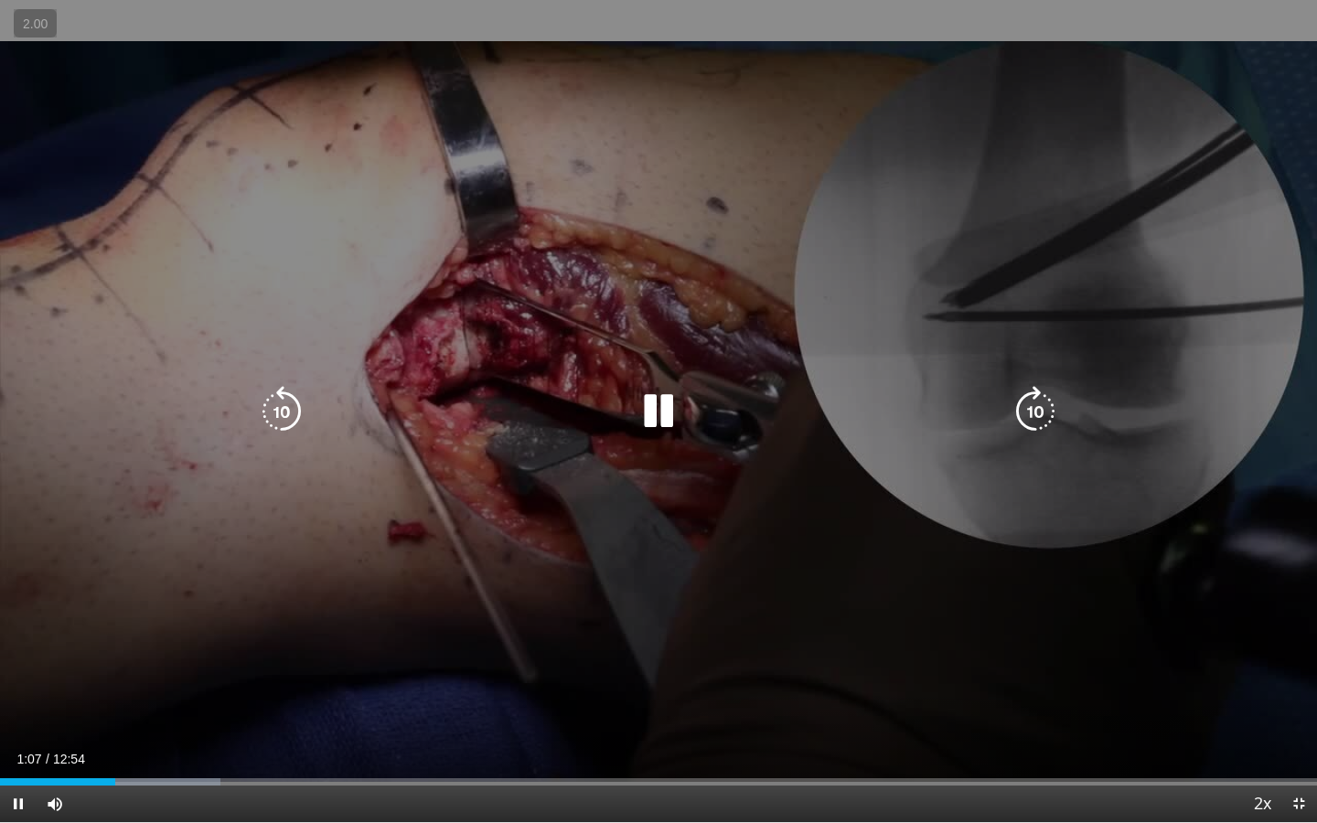
click at [662, 418] on icon "Video Player" at bounding box center [658, 411] width 51 height 51
click at [277, 410] on icon "Video Player" at bounding box center [281, 411] width 51 height 51
click at [638, 419] on icon "Video Player" at bounding box center [658, 411] width 51 height 51
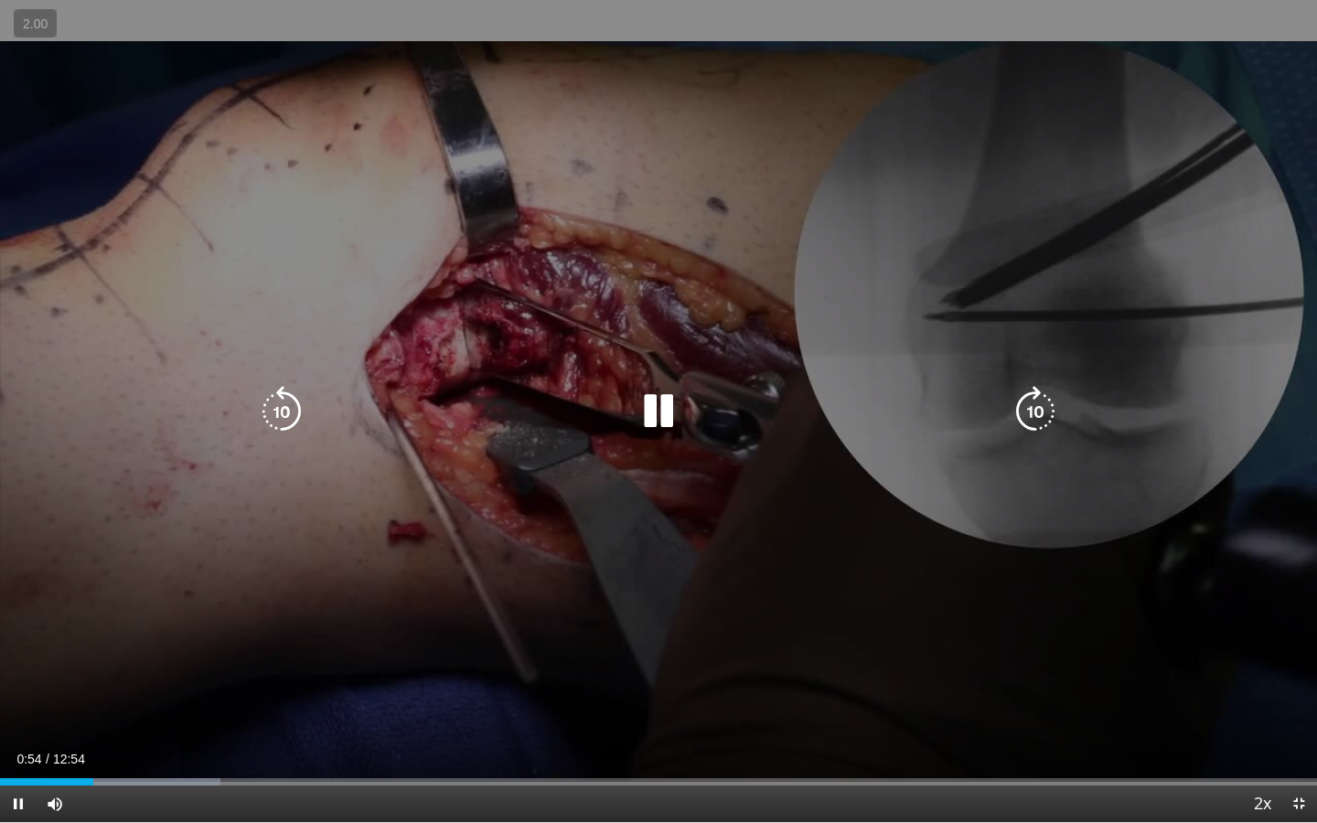
click at [655, 402] on icon "Video Player" at bounding box center [658, 411] width 51 height 51
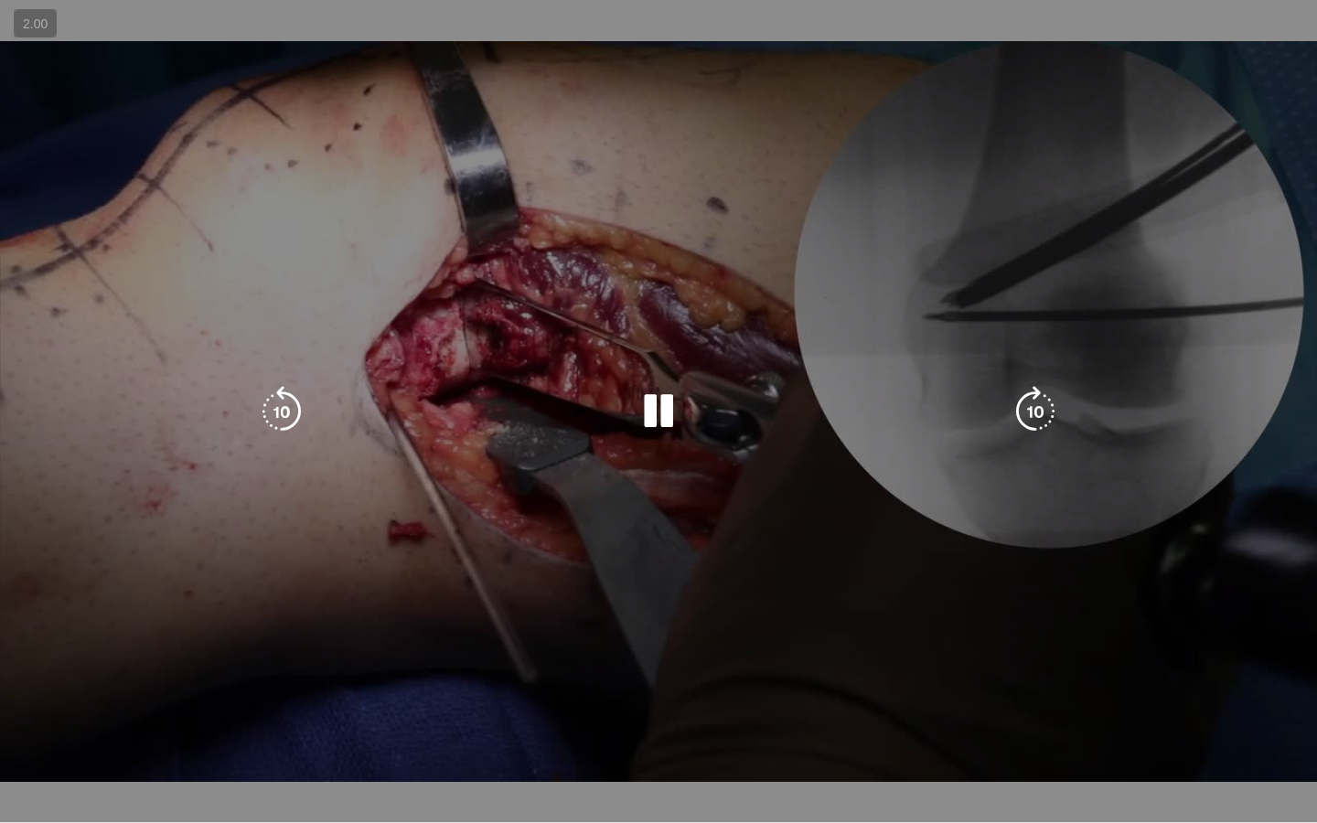
click at [655, 402] on icon "Video Player" at bounding box center [658, 411] width 51 height 51
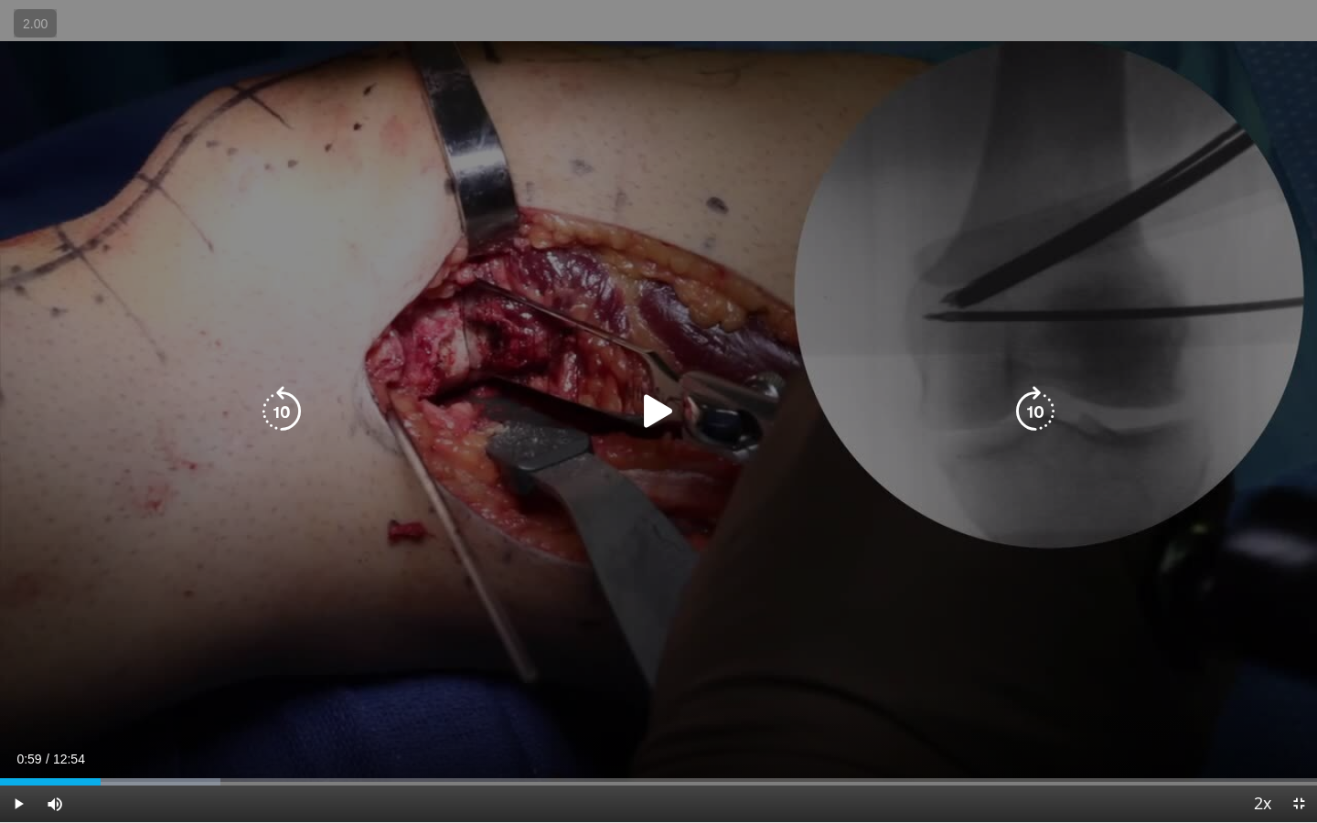
click at [655, 403] on icon "Video Player" at bounding box center [658, 411] width 51 height 51
click at [655, 404] on icon "Video Player" at bounding box center [658, 411] width 51 height 51
click at [655, 405] on icon "Video Player" at bounding box center [658, 411] width 51 height 51
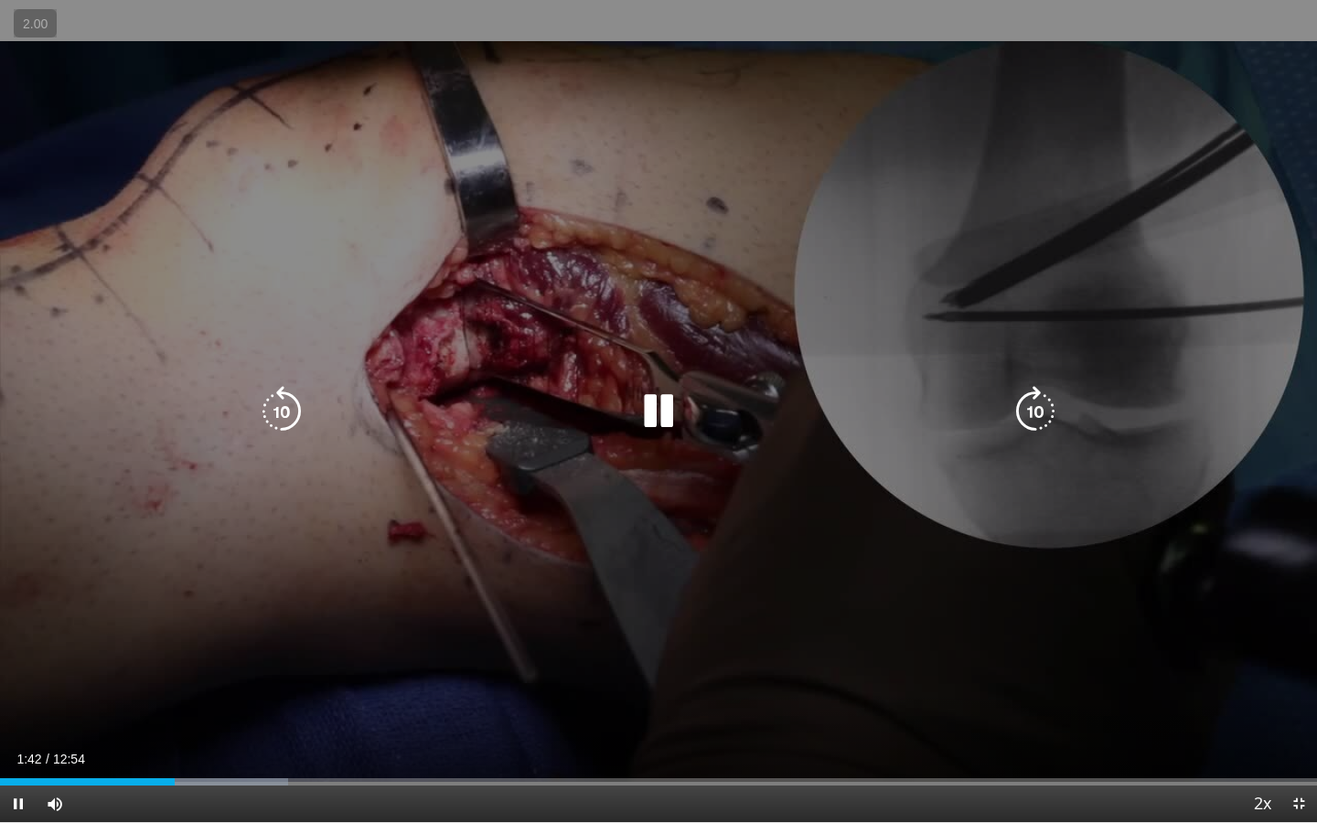
click at [638, 411] on icon "Video Player" at bounding box center [658, 411] width 51 height 51
click at [658, 415] on icon "Video Player" at bounding box center [658, 411] width 51 height 51
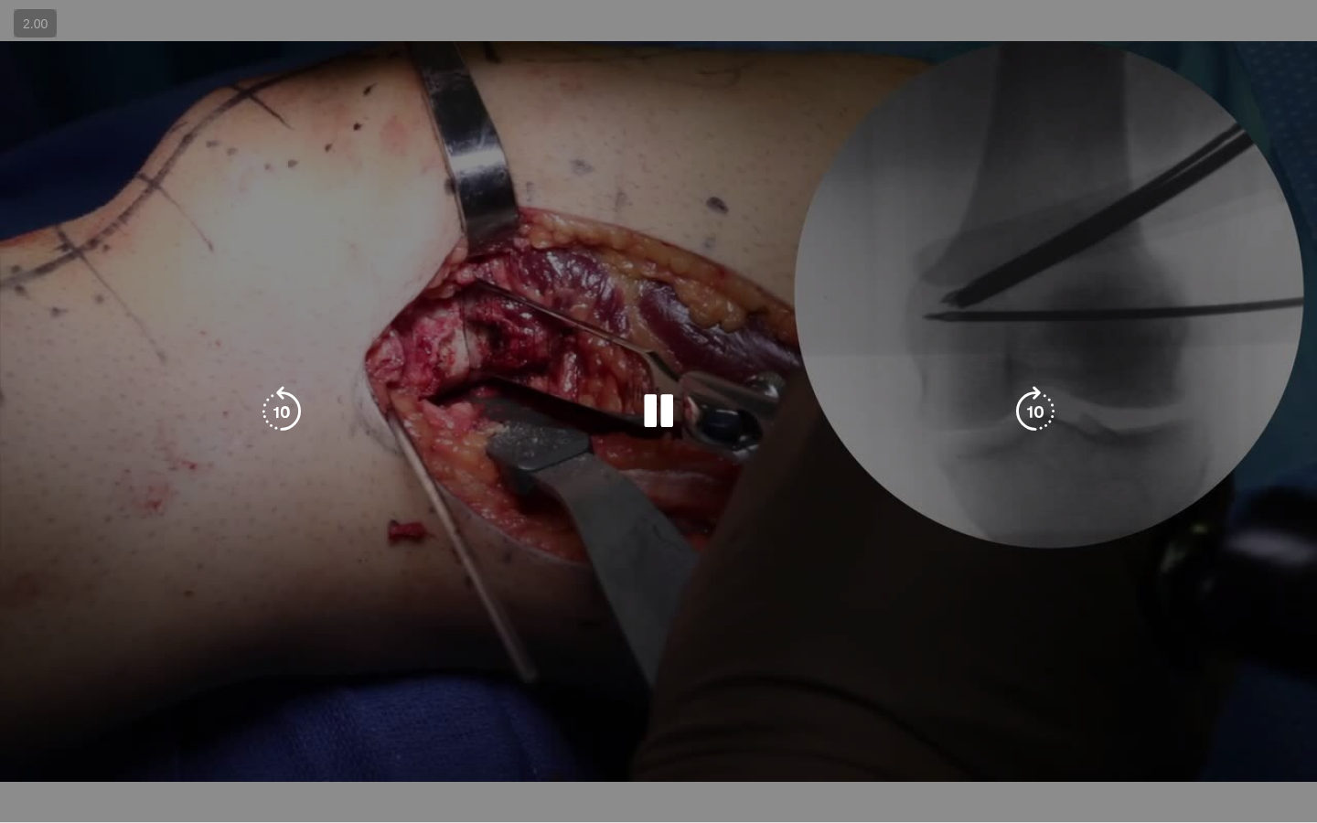
click at [662, 272] on div "30 seconds Tap to unmute" at bounding box center [658, 411] width 1317 height 822
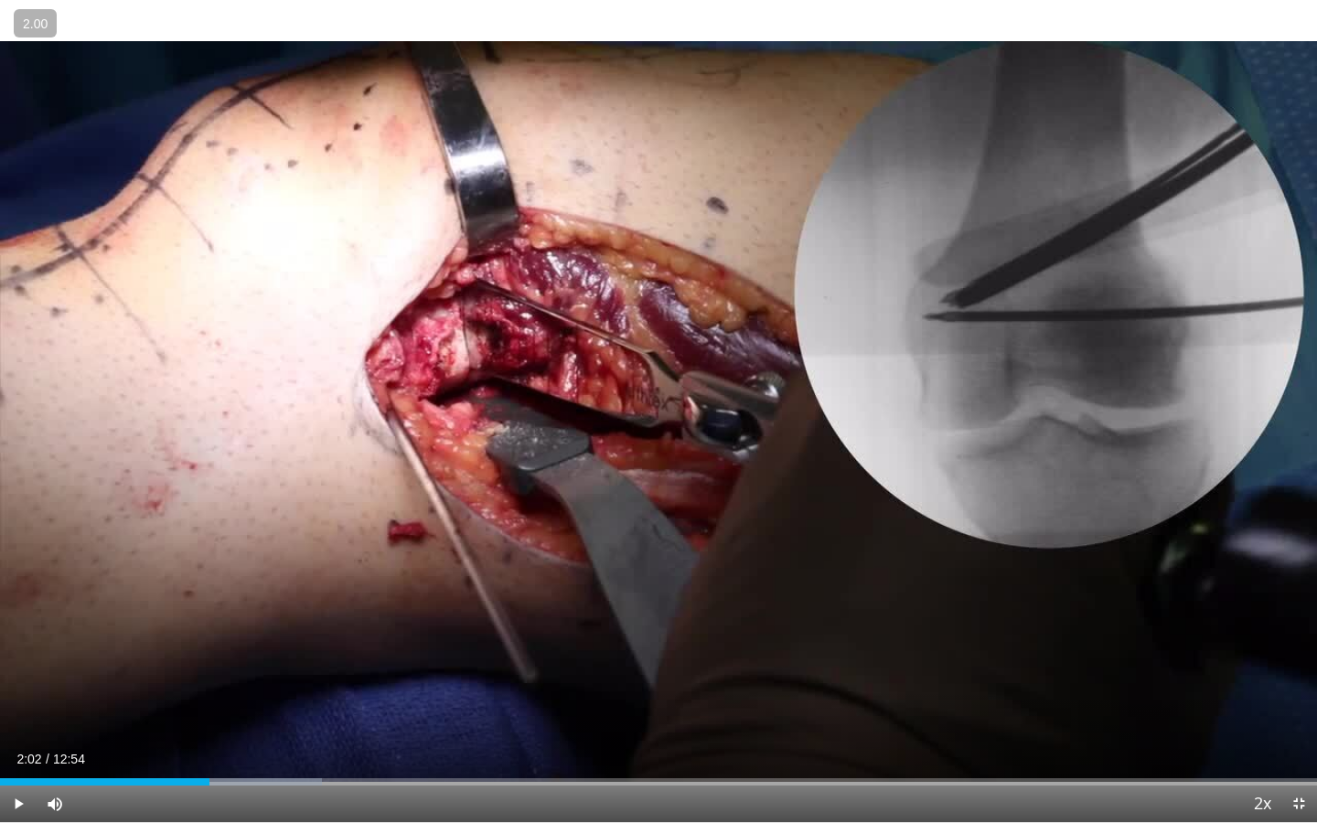
click at [1040, 107] on div "30 seconds Tap to unmute" at bounding box center [658, 411] width 1317 height 822
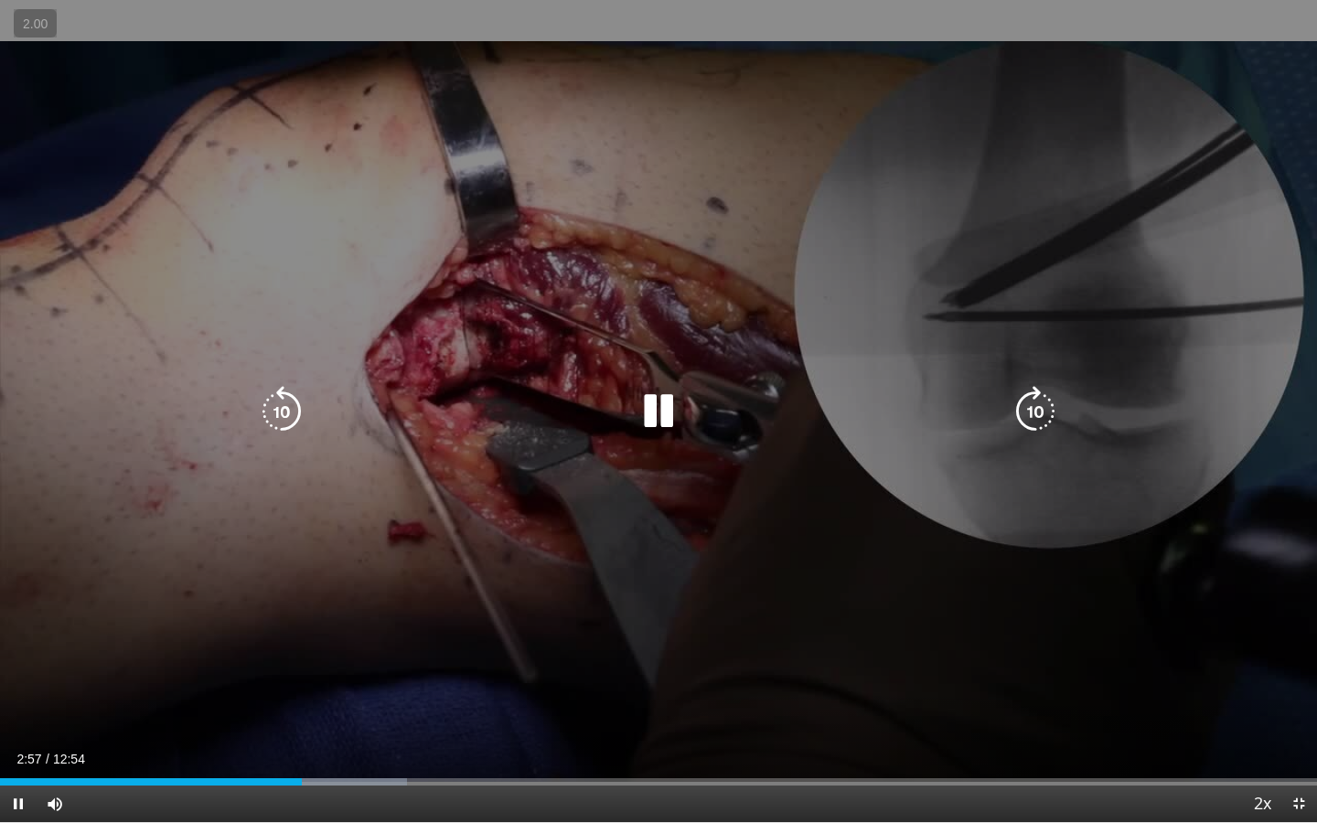
click at [657, 410] on icon "Video Player" at bounding box center [658, 411] width 51 height 51
click at [636, 406] on icon "Video Player" at bounding box center [658, 411] width 51 height 51
click at [765, 361] on div "30 seconds Tap to unmute" at bounding box center [658, 411] width 1317 height 822
click at [647, 419] on icon "Video Player" at bounding box center [658, 411] width 51 height 51
click at [672, 401] on icon "Video Player" at bounding box center [658, 411] width 51 height 51
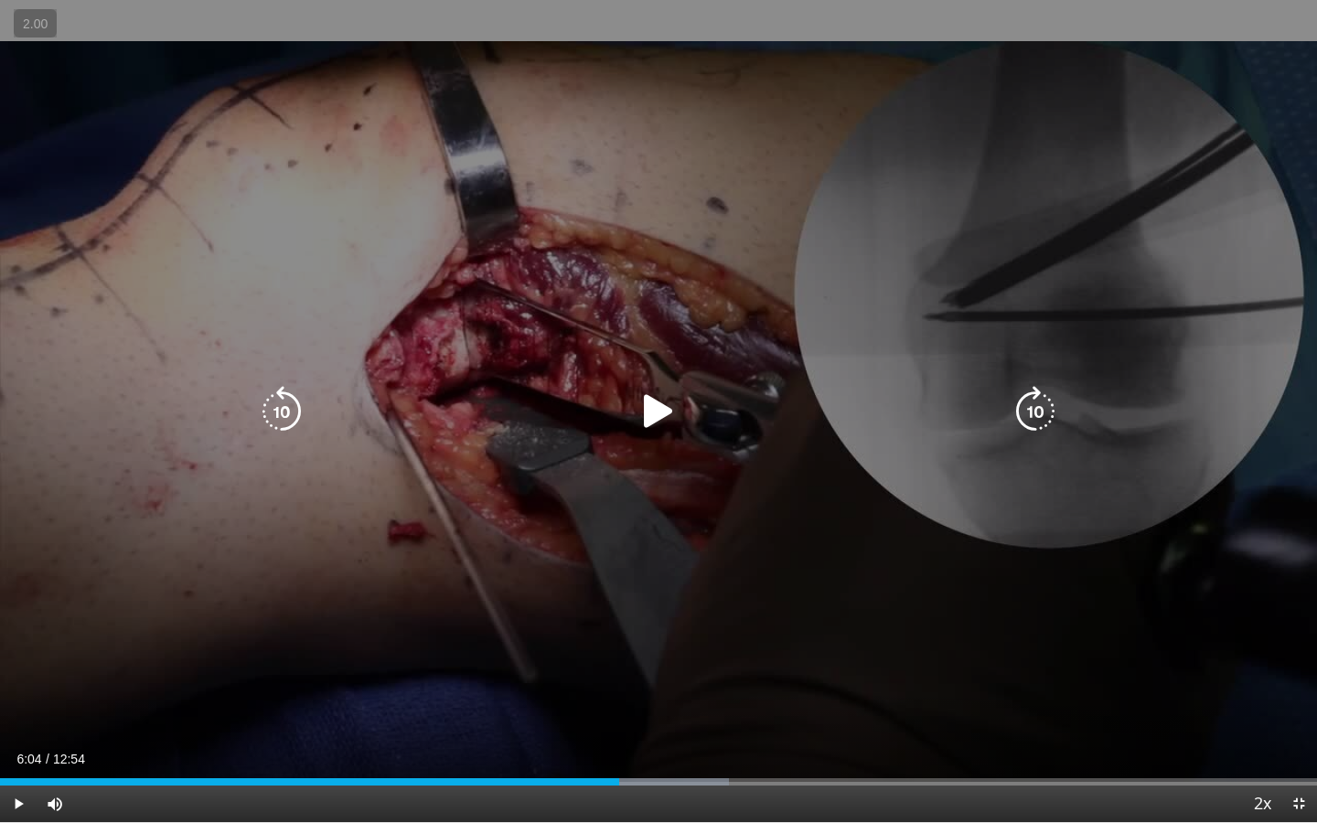
click at [731, 337] on div "30 seconds Tap to unmute" at bounding box center [658, 411] width 1317 height 822
